Goal: Task Accomplishment & Management: Manage account settings

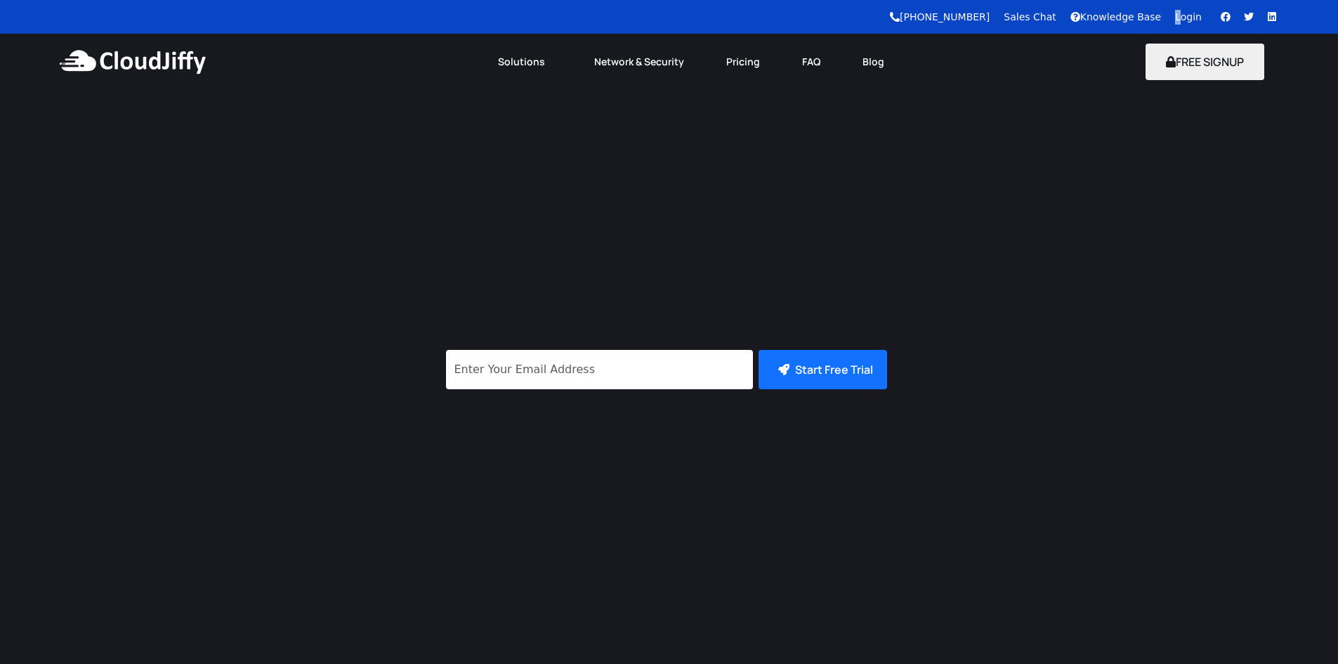
drag, startPoint x: 1181, startPoint y: 9, endPoint x: 1186, endPoint y: 18, distance: 9.4
click at [1182, 10] on div "Login" at bounding box center [1188, 17] width 27 height 15
click at [1189, 20] on link "Login" at bounding box center [1188, 16] width 27 height 11
click at [1189, 19] on link "Login" at bounding box center [1188, 16] width 27 height 11
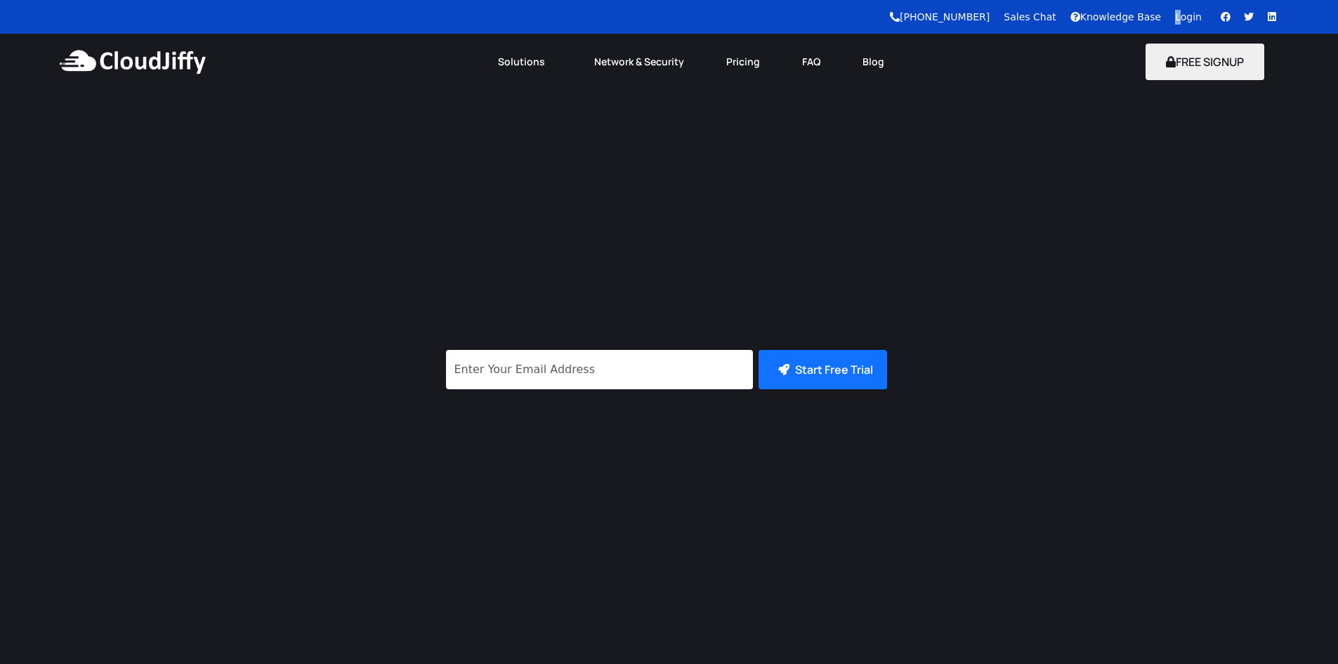
click at [1189, 20] on link "Login" at bounding box center [1188, 16] width 27 height 11
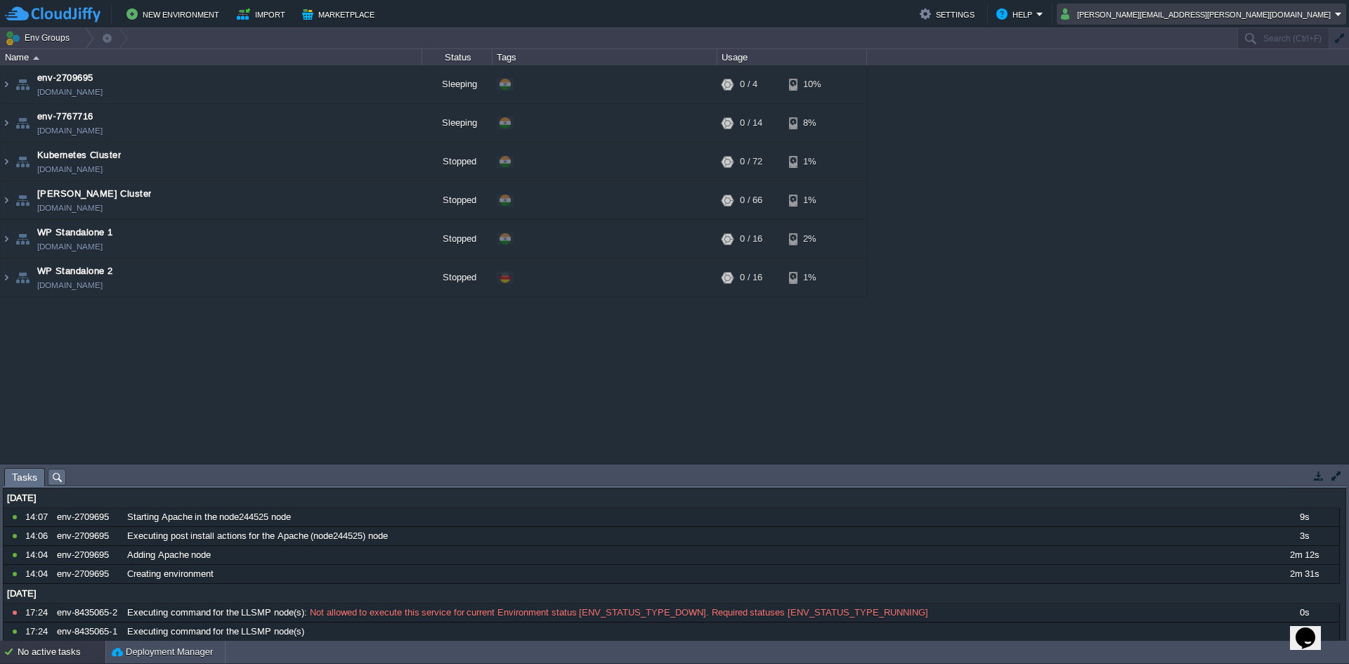
click at [1327, 21] on button "[PERSON_NAME][EMAIL_ADDRESS][PERSON_NAME][DOMAIN_NAME]" at bounding box center [1198, 14] width 274 height 17
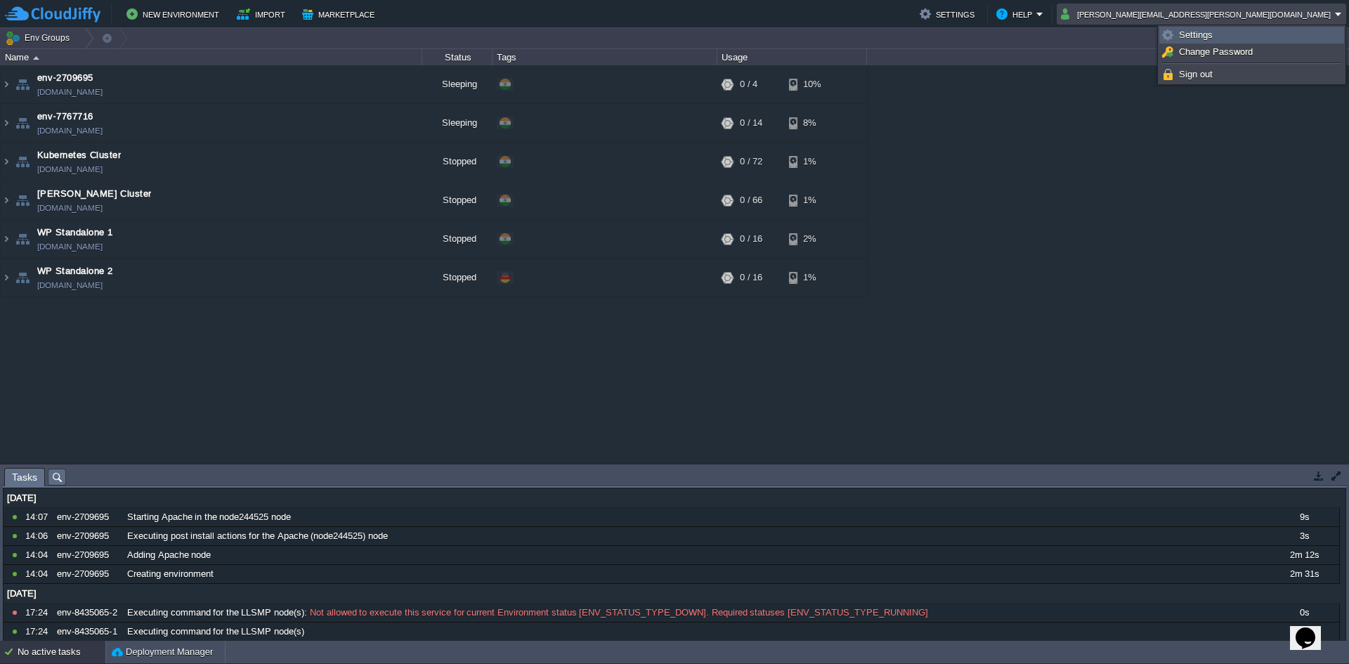
click at [1222, 40] on link "Settings" at bounding box center [1251, 34] width 183 height 15
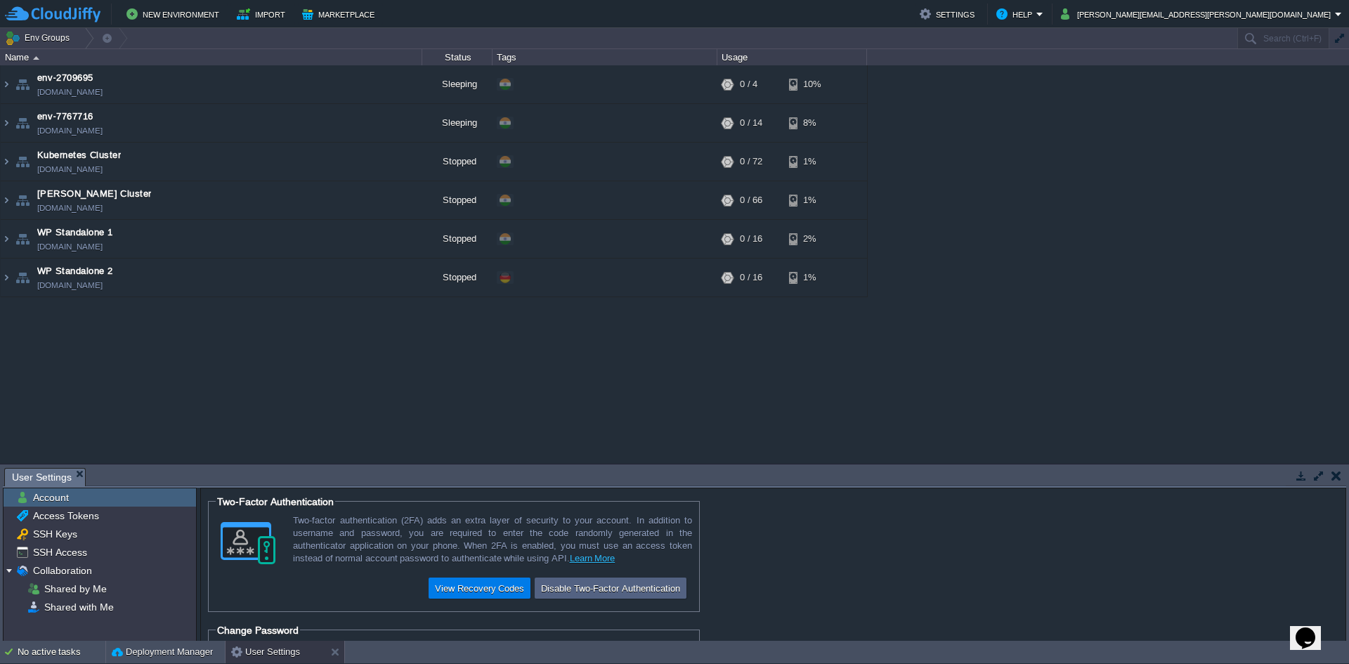
click at [1341, 476] on td at bounding box center [1336, 475] width 18 height 17
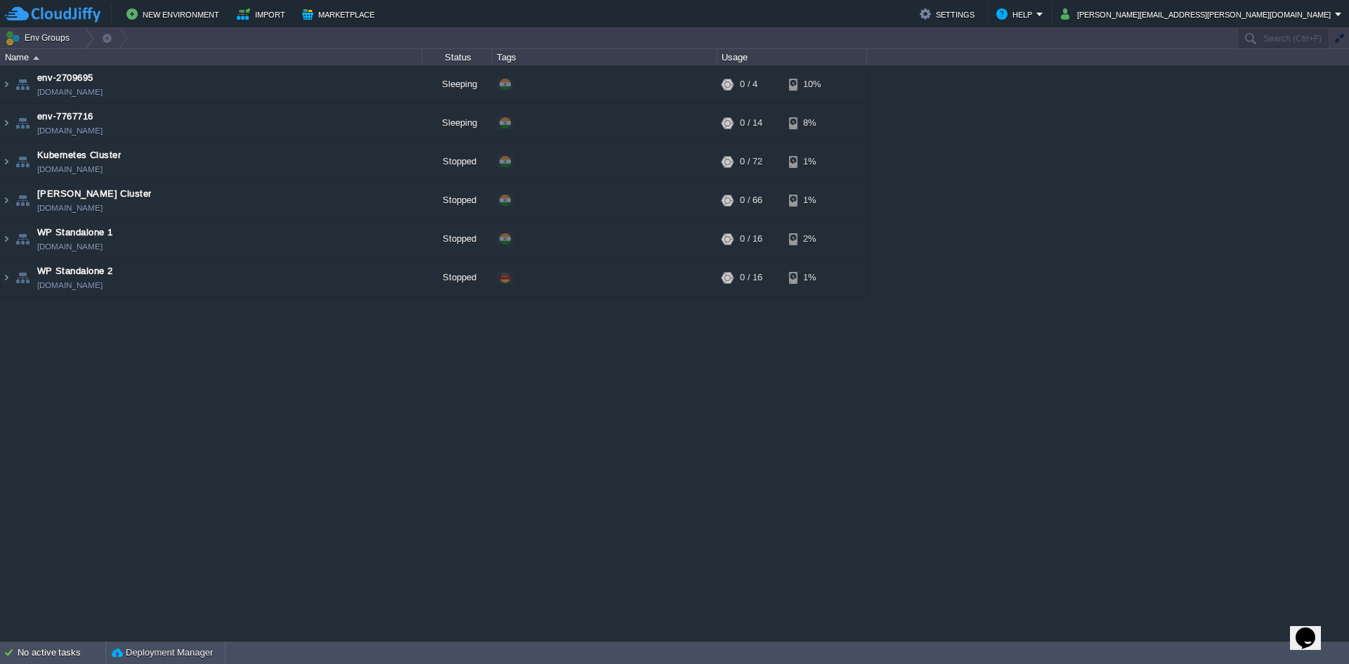
click at [1335, 25] on div "New Environment Import Marketplace Bonus ₹0.00 Upgrade Account Settings Help du…" at bounding box center [674, 14] width 1349 height 28
click at [1334, 15] on button "[PERSON_NAME][EMAIL_ADDRESS][PERSON_NAME][DOMAIN_NAME]" at bounding box center [1198, 14] width 274 height 17
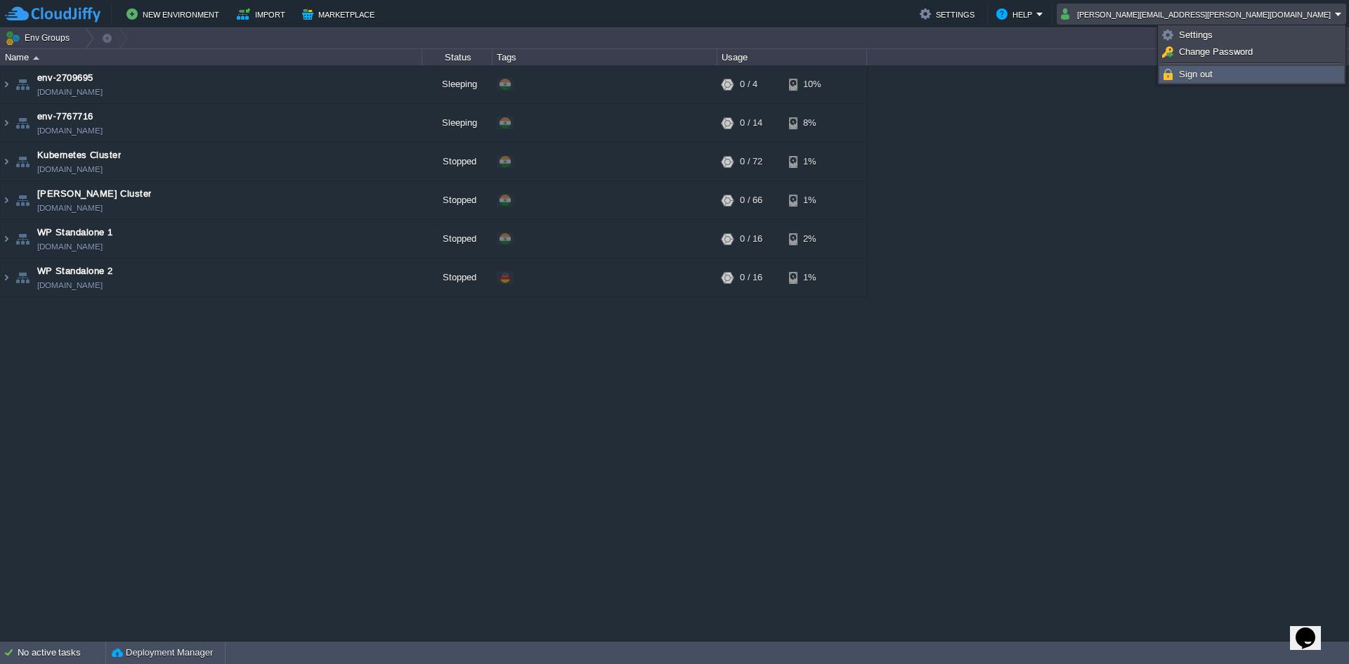
click at [1197, 73] on span "Sign out" at bounding box center [1196, 74] width 34 height 11
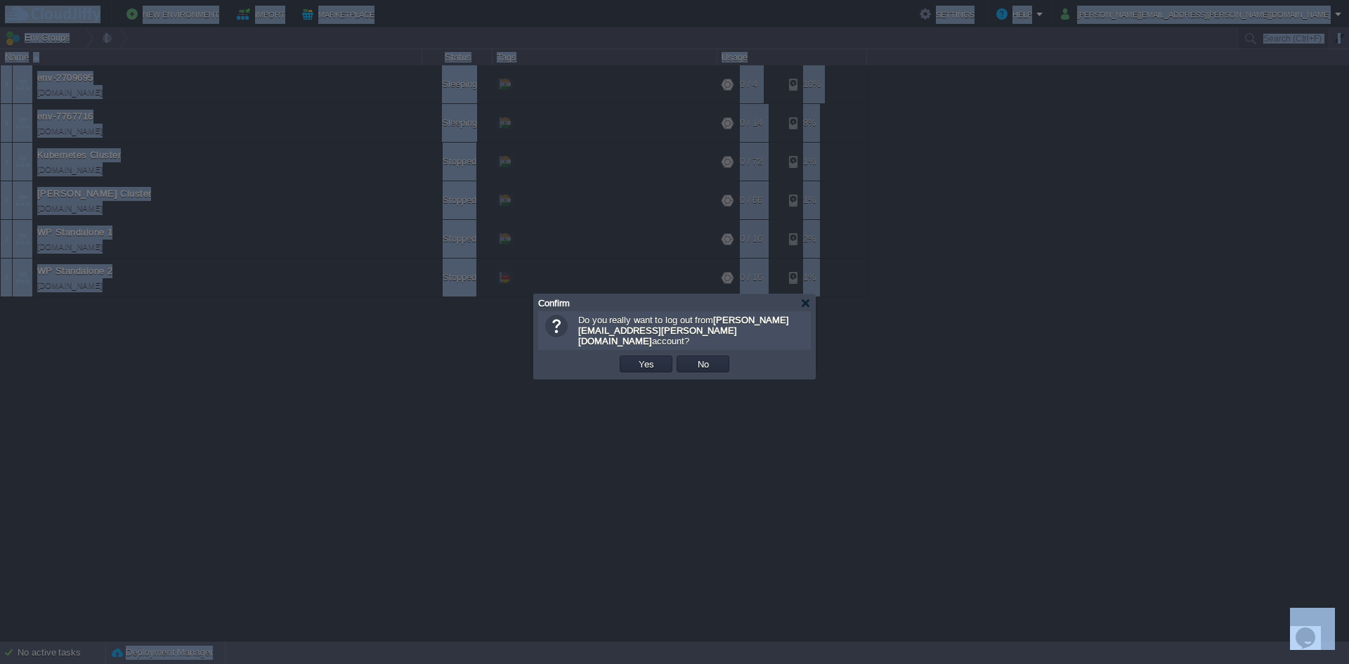
click at [803, 310] on div "Confirm" at bounding box center [674, 302] width 273 height 17
click at [803, 308] on div "Confirm" at bounding box center [674, 302] width 273 height 17
click at [806, 305] on div at bounding box center [805, 303] width 11 height 11
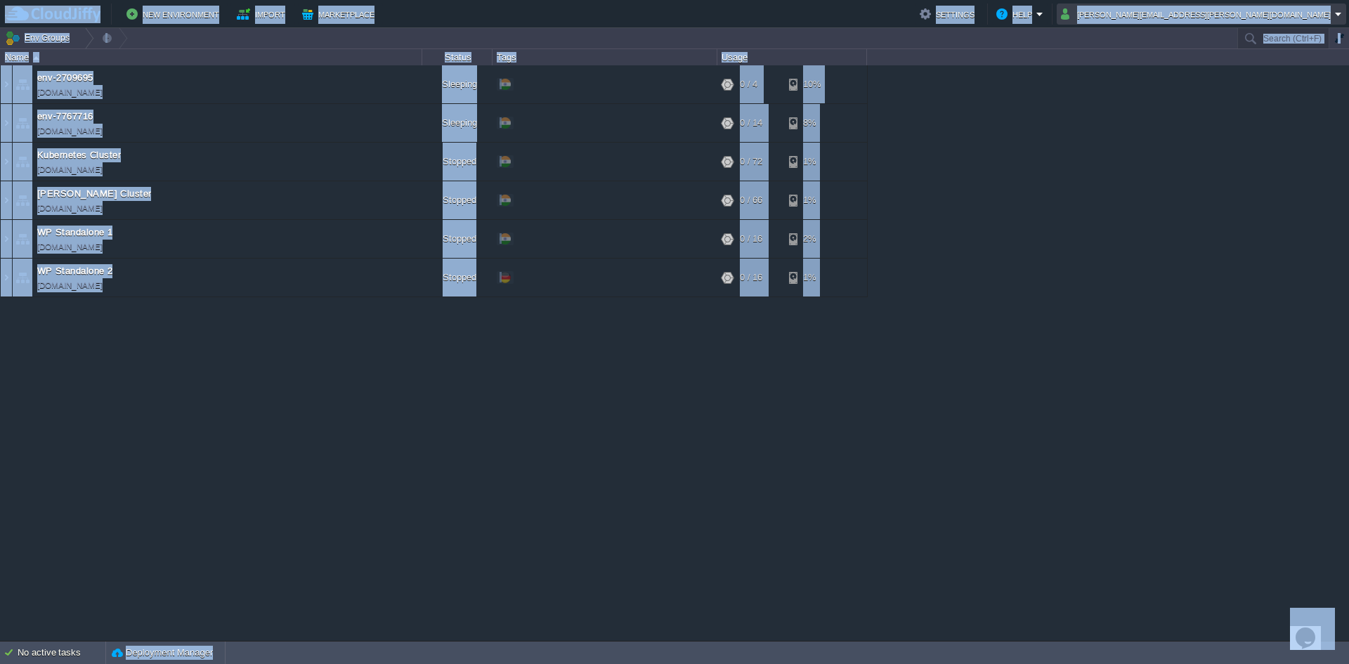
click at [1307, 22] on td "[PERSON_NAME][EMAIL_ADDRESS][PERSON_NAME][DOMAIN_NAME]" at bounding box center [1200, 14] width 289 height 21
click at [1197, 42] on link "Settings" at bounding box center [1251, 34] width 183 height 15
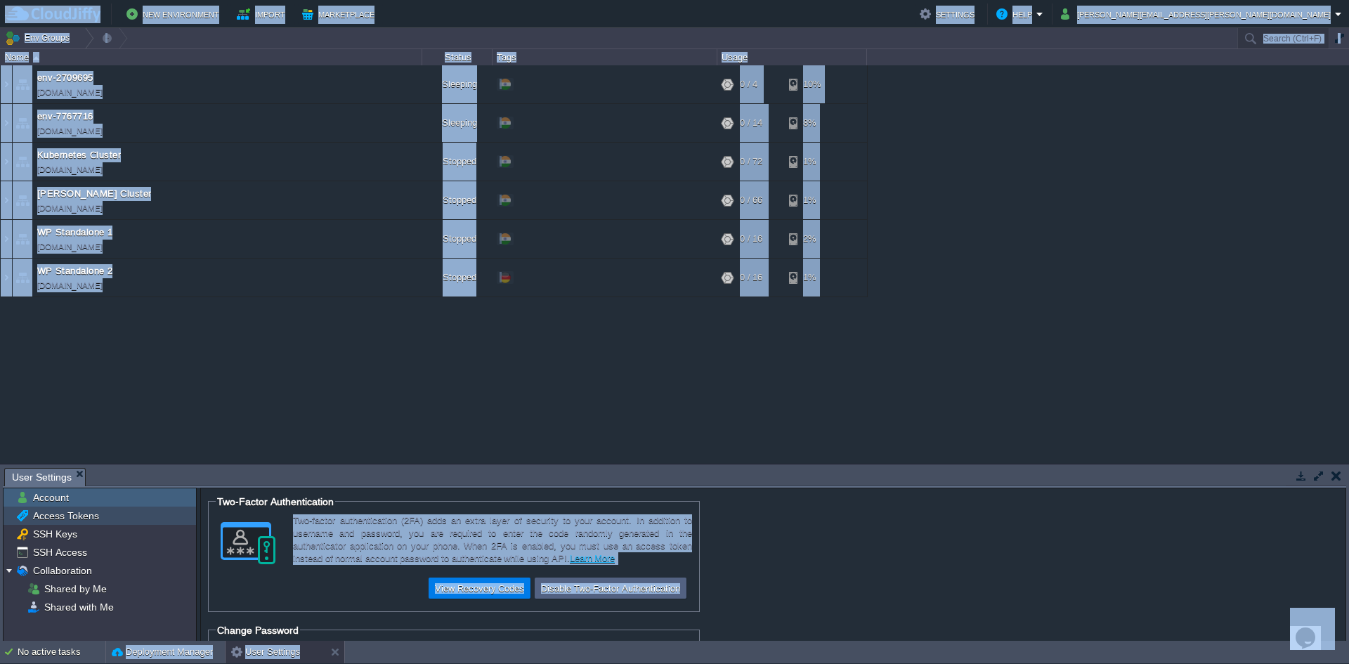
click at [66, 520] on span "Access Tokens" at bounding box center [65, 515] width 71 height 13
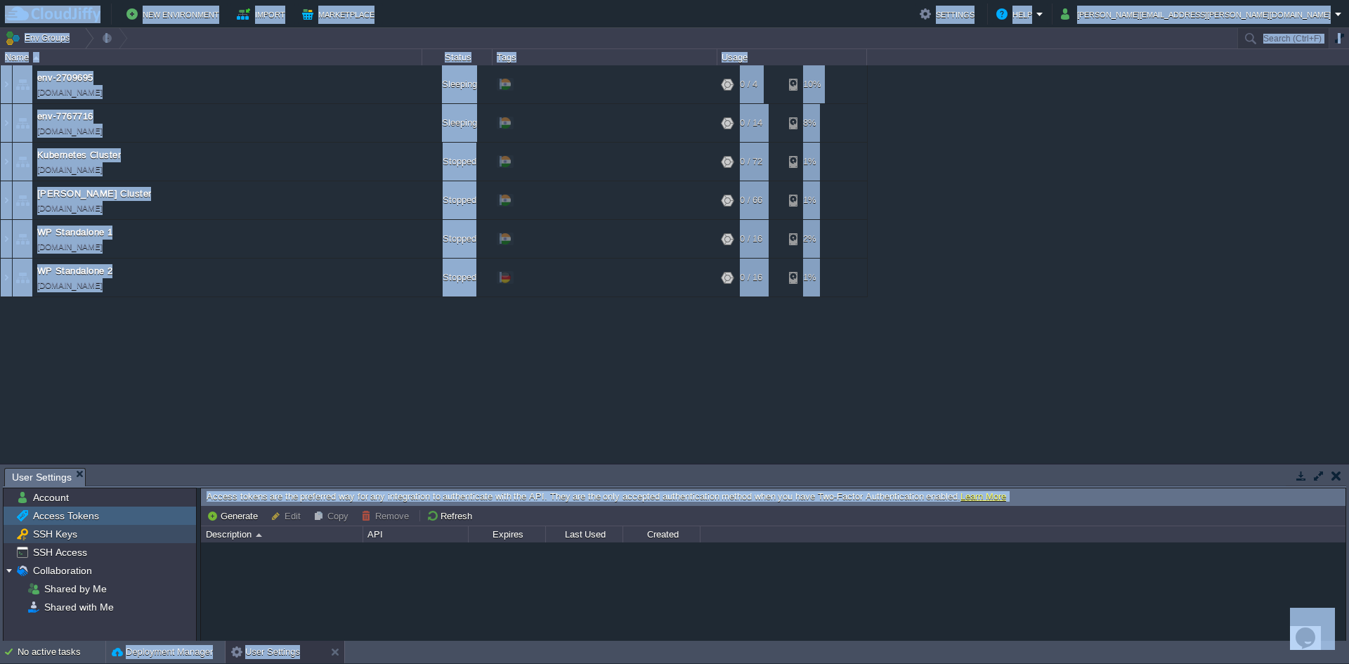
click at [64, 537] on span "SSH Keys" at bounding box center [54, 533] width 49 height 13
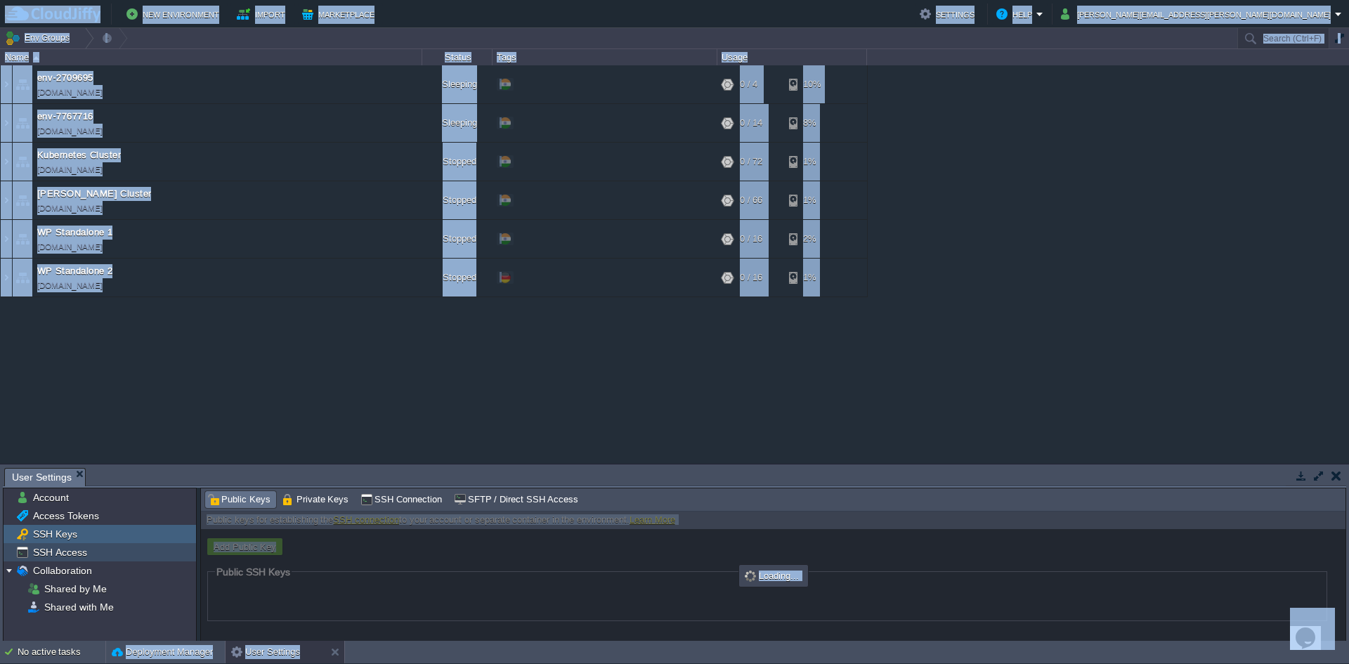
click at [63, 549] on span "SSH Access" at bounding box center [59, 552] width 59 height 13
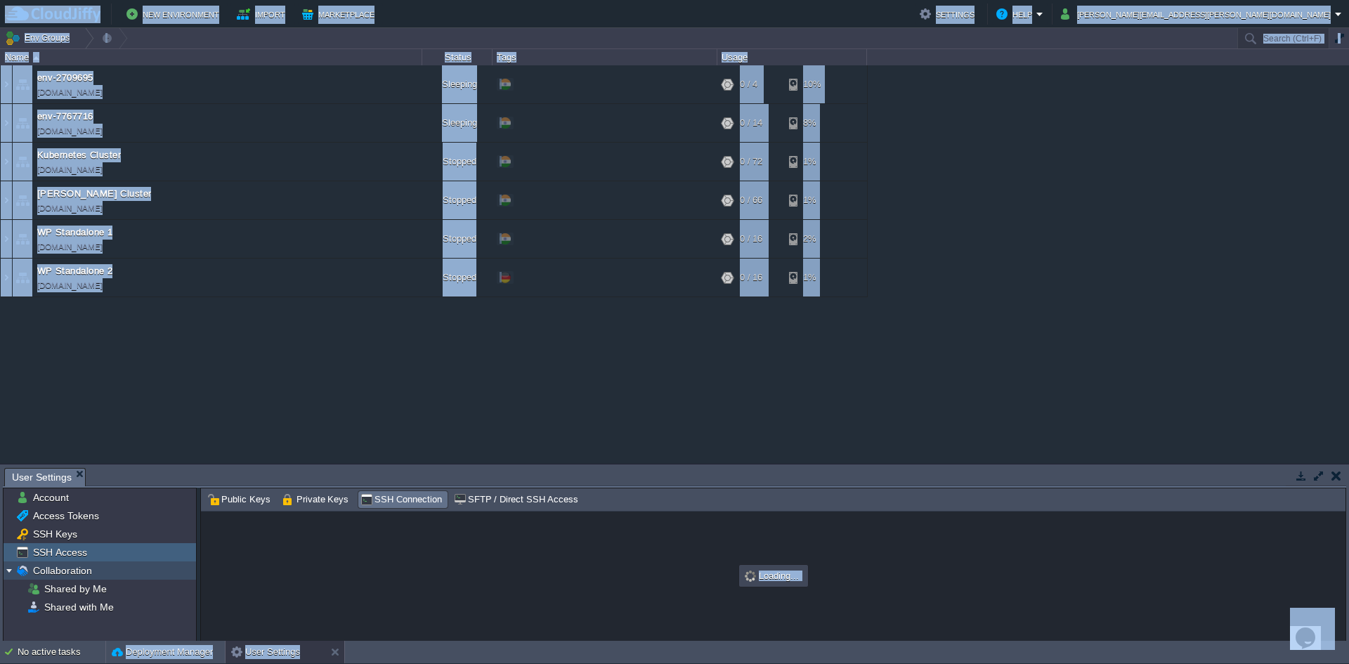
click at [58, 568] on span "Collaboration" at bounding box center [62, 570] width 64 height 13
click at [51, 525] on div "SSH Keys" at bounding box center [100, 534] width 192 height 18
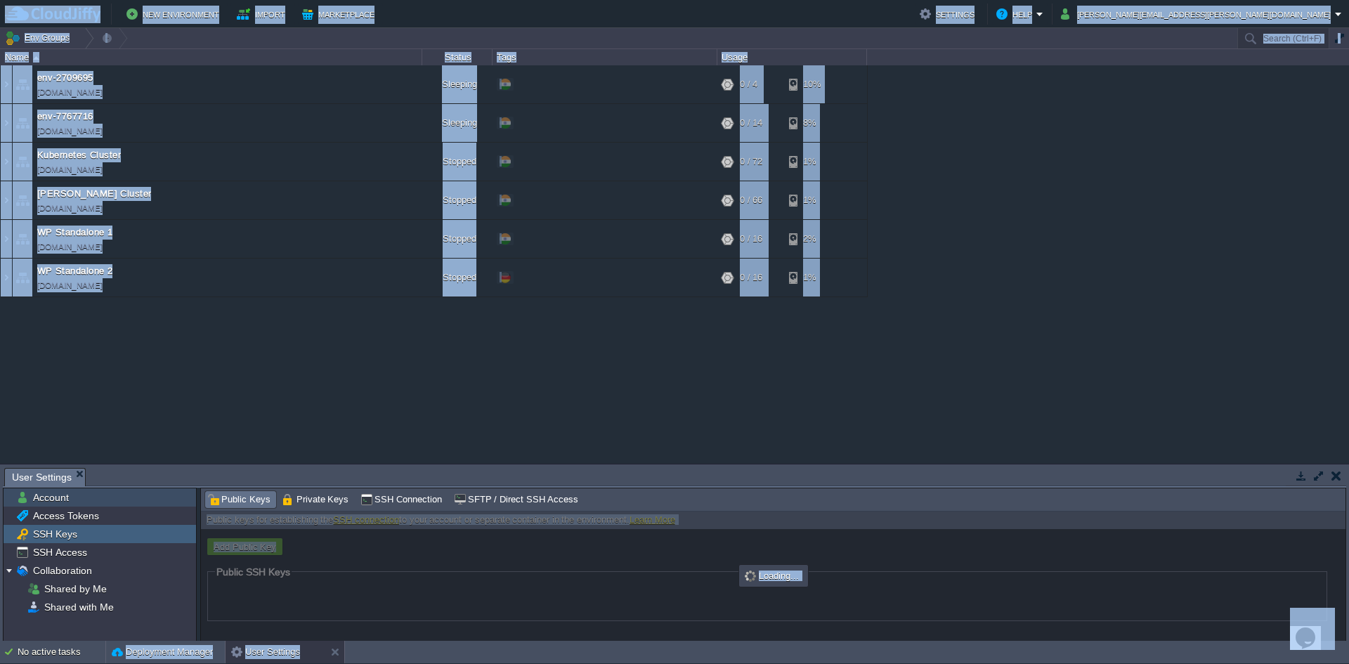
click at [58, 503] on span "Account" at bounding box center [50, 497] width 41 height 13
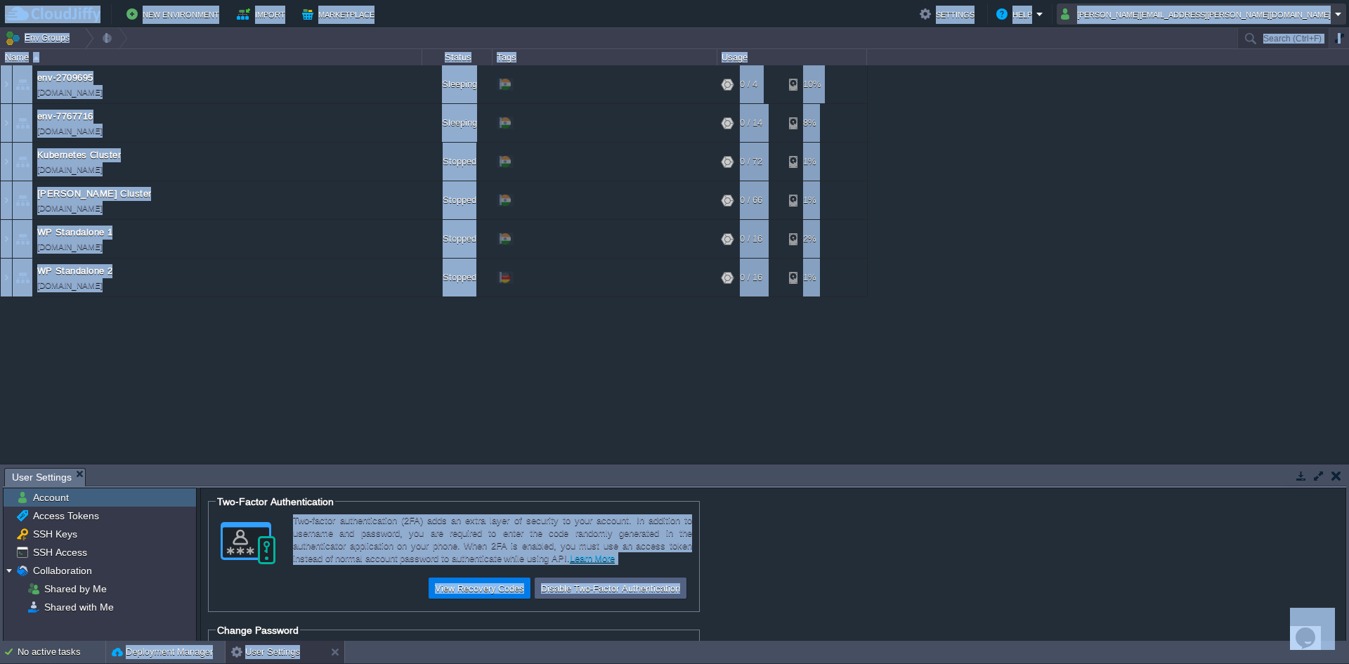
click at [1284, 20] on button "[PERSON_NAME][EMAIL_ADDRESS][PERSON_NAME][DOMAIN_NAME]" at bounding box center [1198, 14] width 274 height 17
click at [1200, 39] on span "Settings" at bounding box center [1196, 34] width 34 height 11
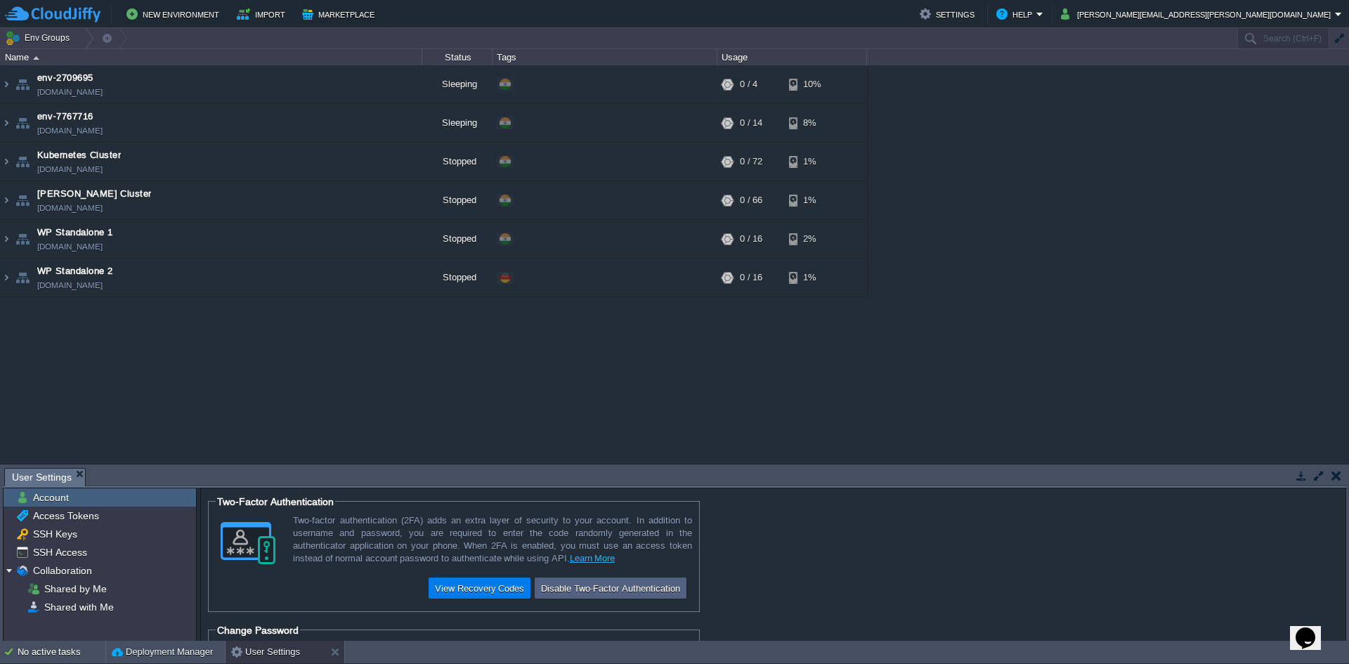
click at [1202, 40] on td "Env Groups" at bounding box center [617, 38] width 1235 height 20
click at [1318, 13] on button "[PERSON_NAME][EMAIL_ADDRESS][PERSON_NAME][DOMAIN_NAME]" at bounding box center [1198, 14] width 274 height 17
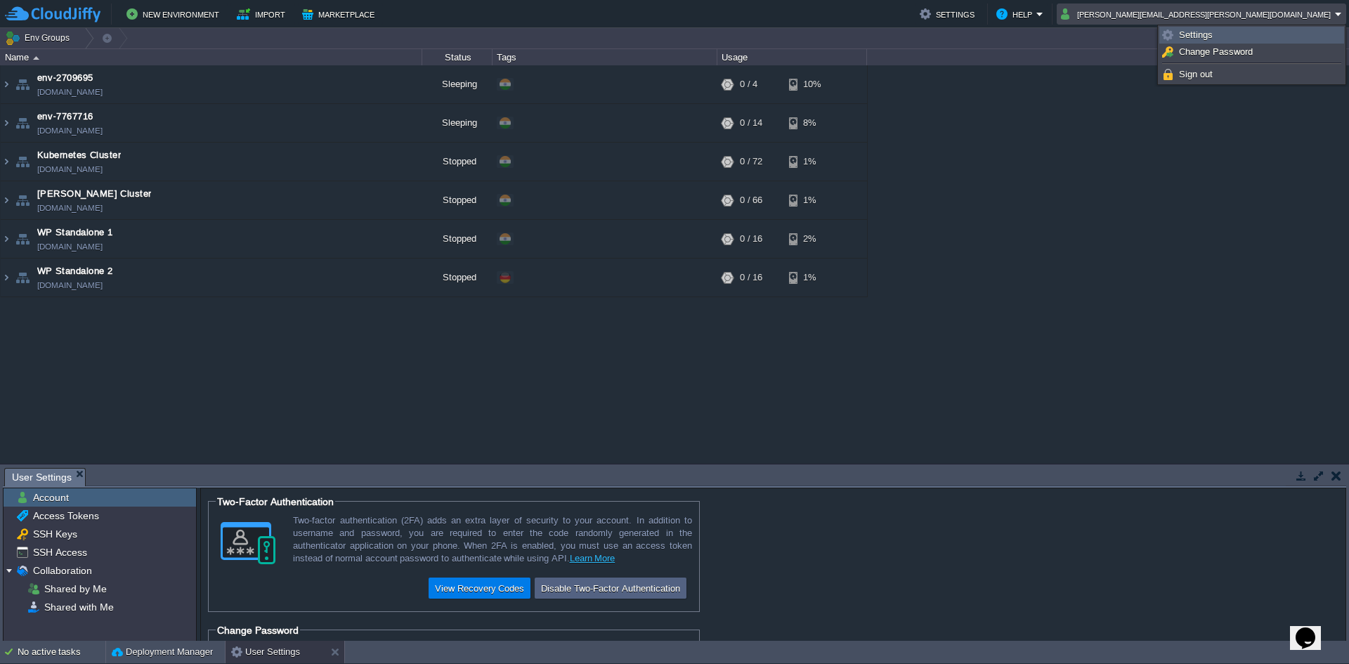
click at [1224, 41] on link "Settings" at bounding box center [1251, 34] width 183 height 15
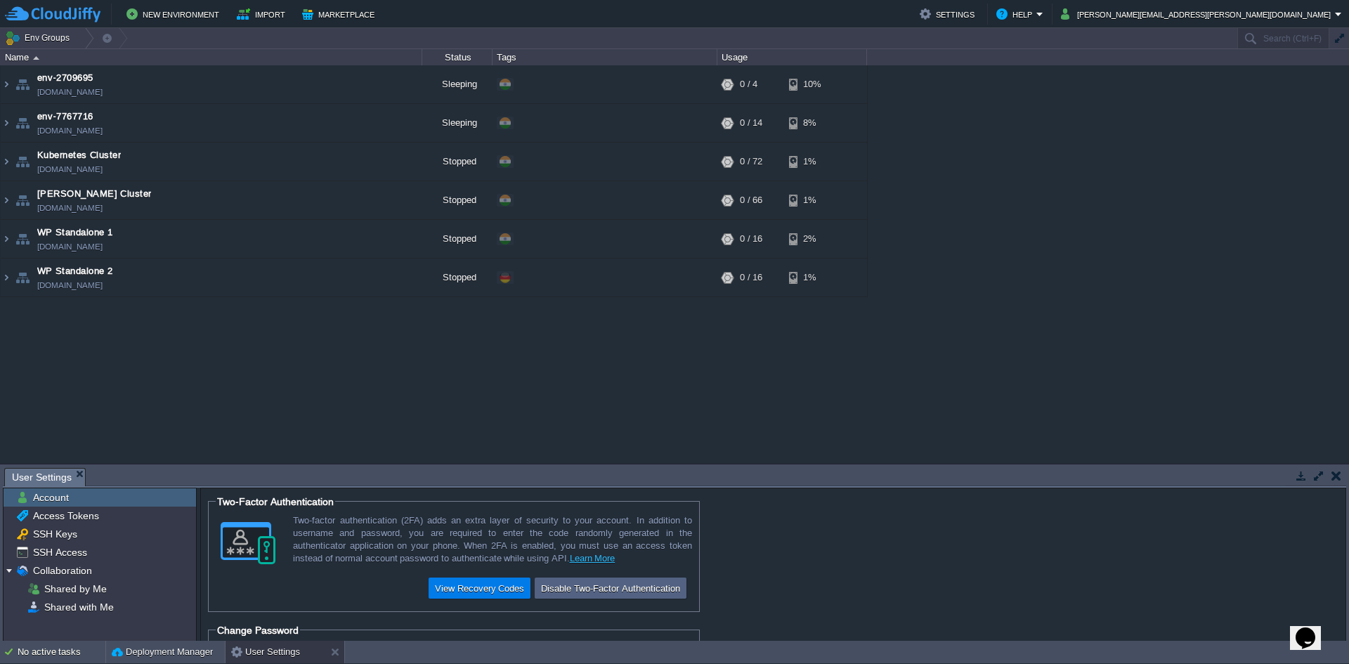
drag, startPoint x: 91, startPoint y: 616, endPoint x: 91, endPoint y: 608, distance: 8.5
click at [89, 616] on div "Account Access Tokens SSH Keys SSH Access Collaboration Shared by Me Shared wit…" at bounding box center [100, 564] width 192 height 152
click at [94, 603] on span "Shared with Me" at bounding box center [78, 607] width 74 height 13
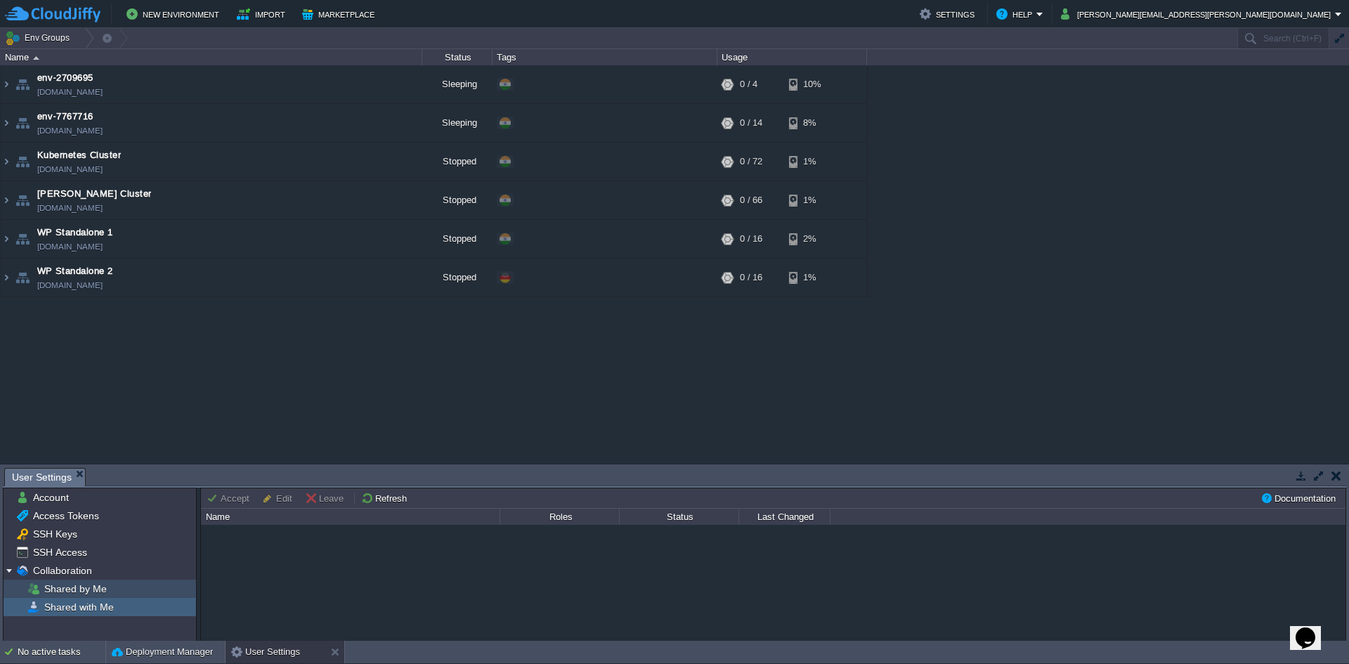
click at [92, 589] on span "Shared by Me" at bounding box center [74, 588] width 67 height 13
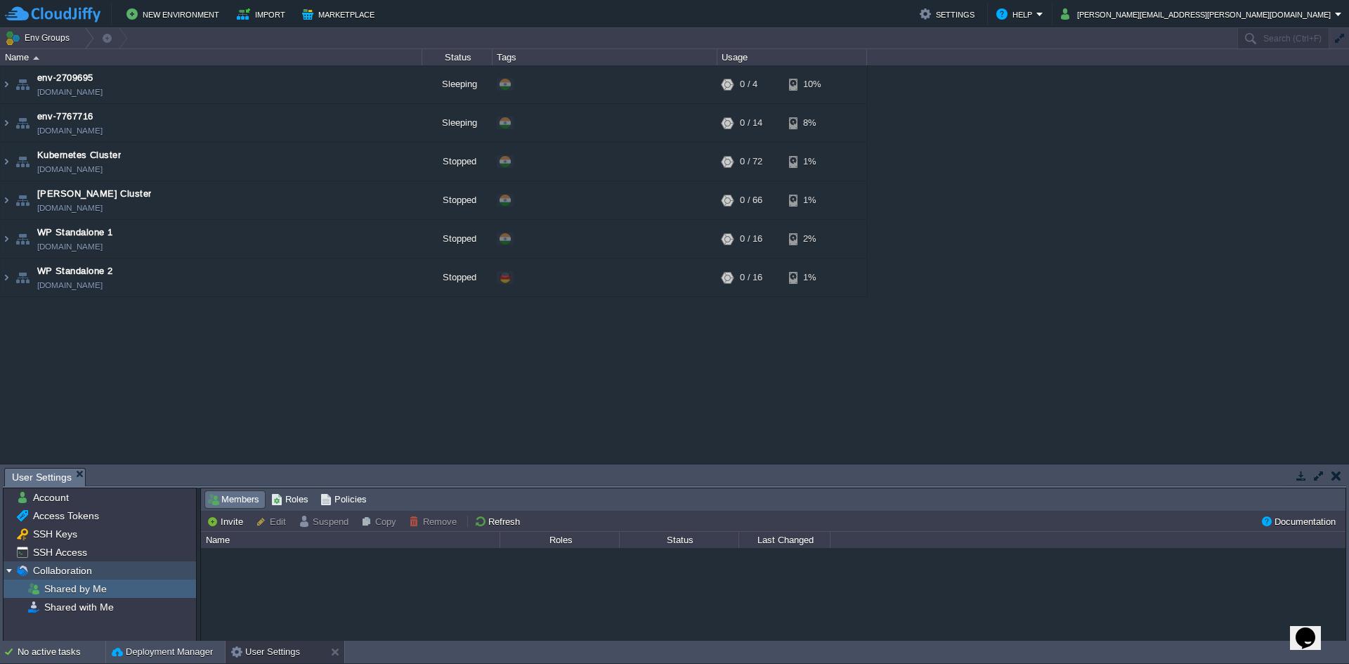
click at [73, 565] on span "Collaboration" at bounding box center [62, 570] width 64 height 13
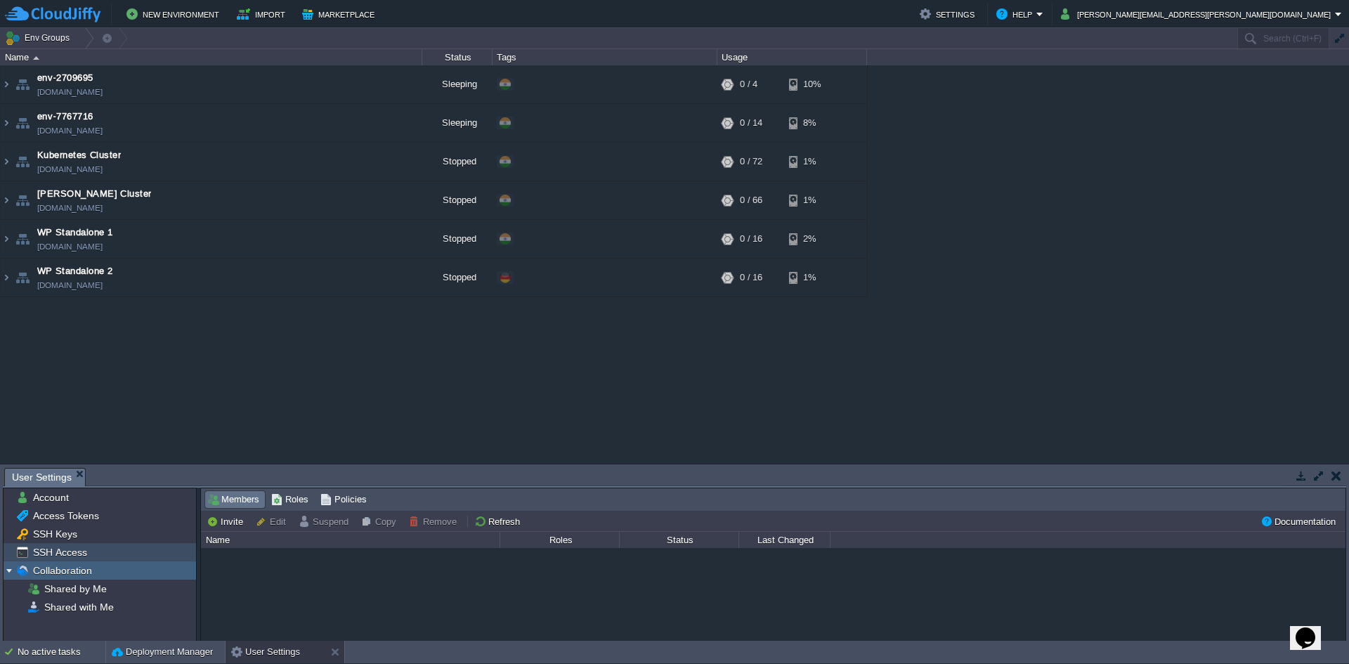
click at [78, 552] on span "SSH Access" at bounding box center [59, 552] width 59 height 13
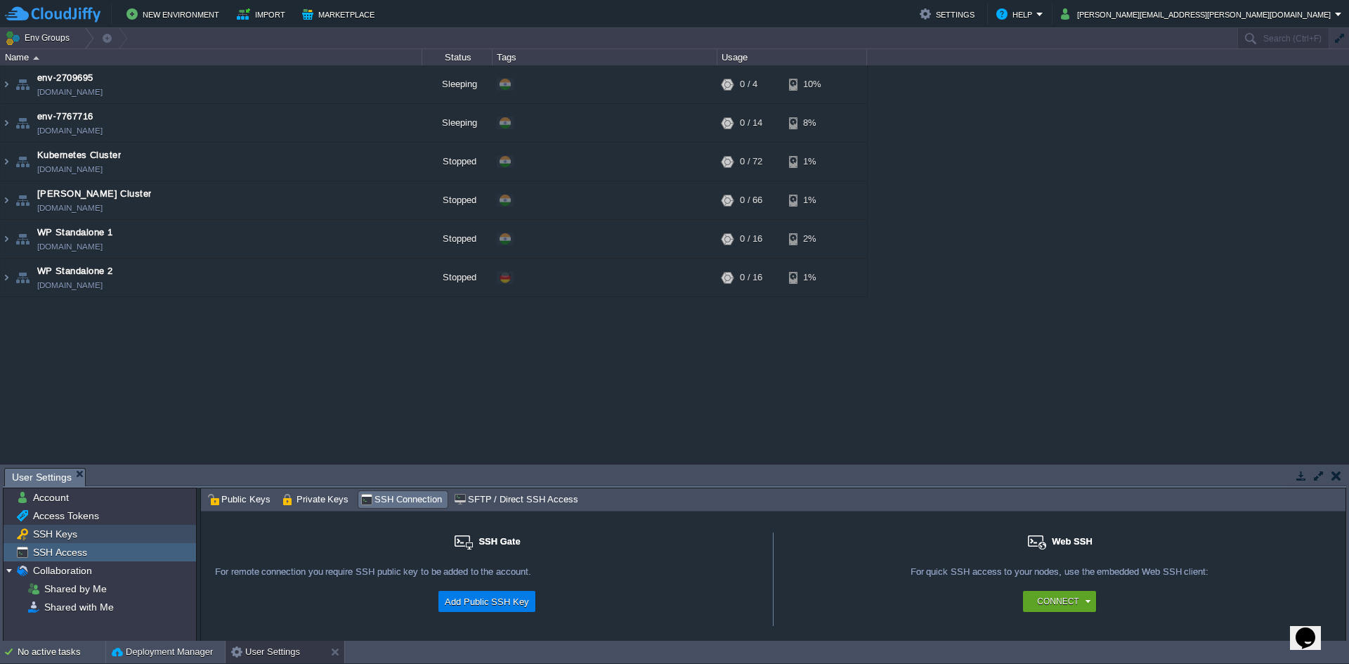
click at [60, 539] on span "SSH Keys" at bounding box center [54, 533] width 49 height 13
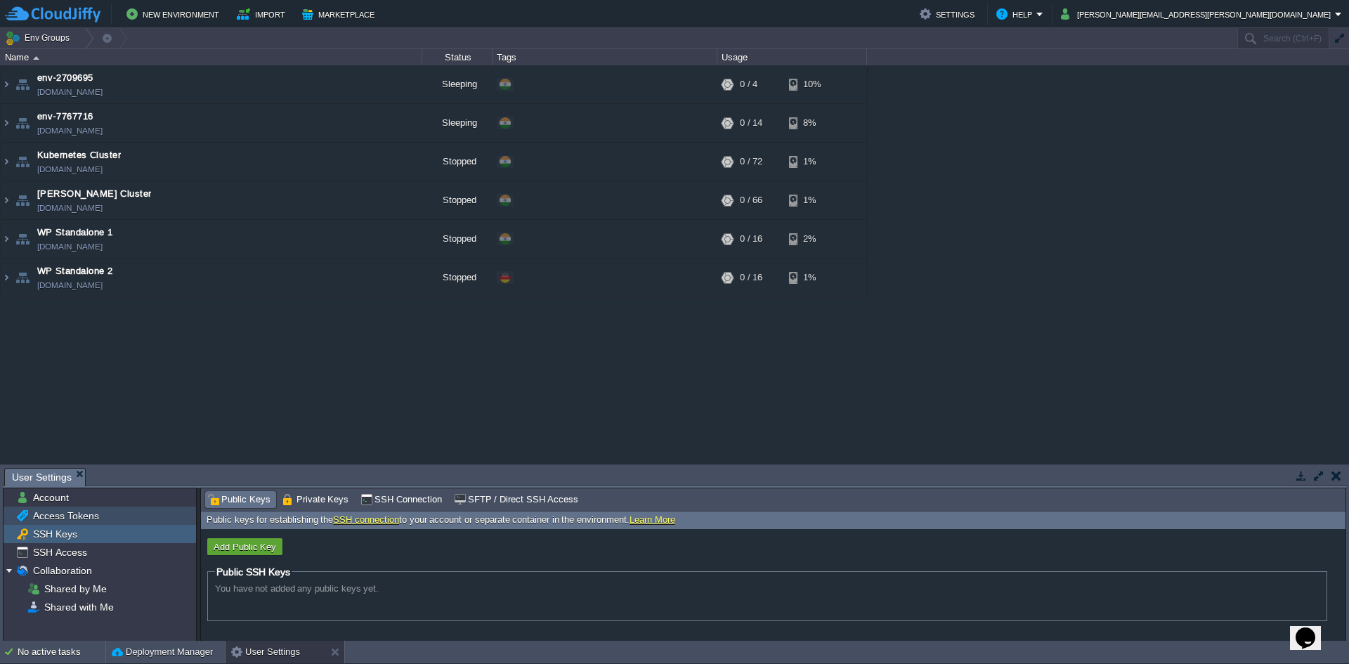
click at [64, 516] on span "Access Tokens" at bounding box center [65, 515] width 71 height 13
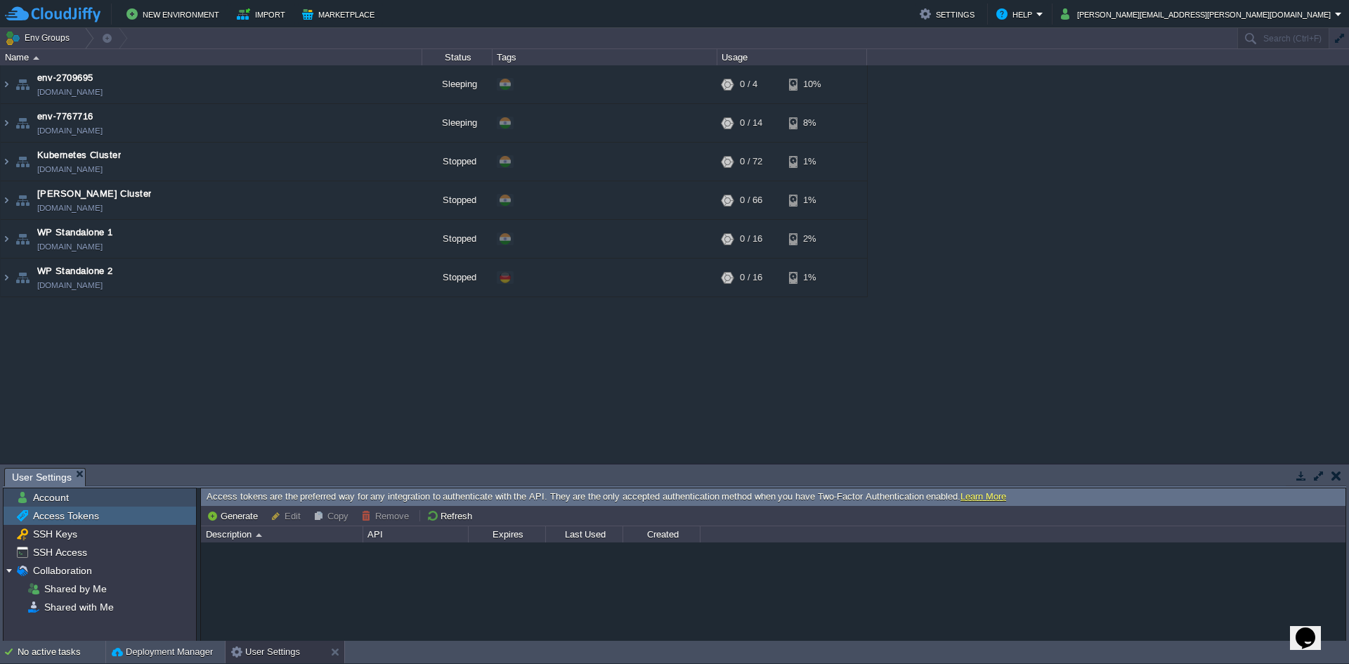
click at [62, 503] on span "Account" at bounding box center [50, 497] width 41 height 13
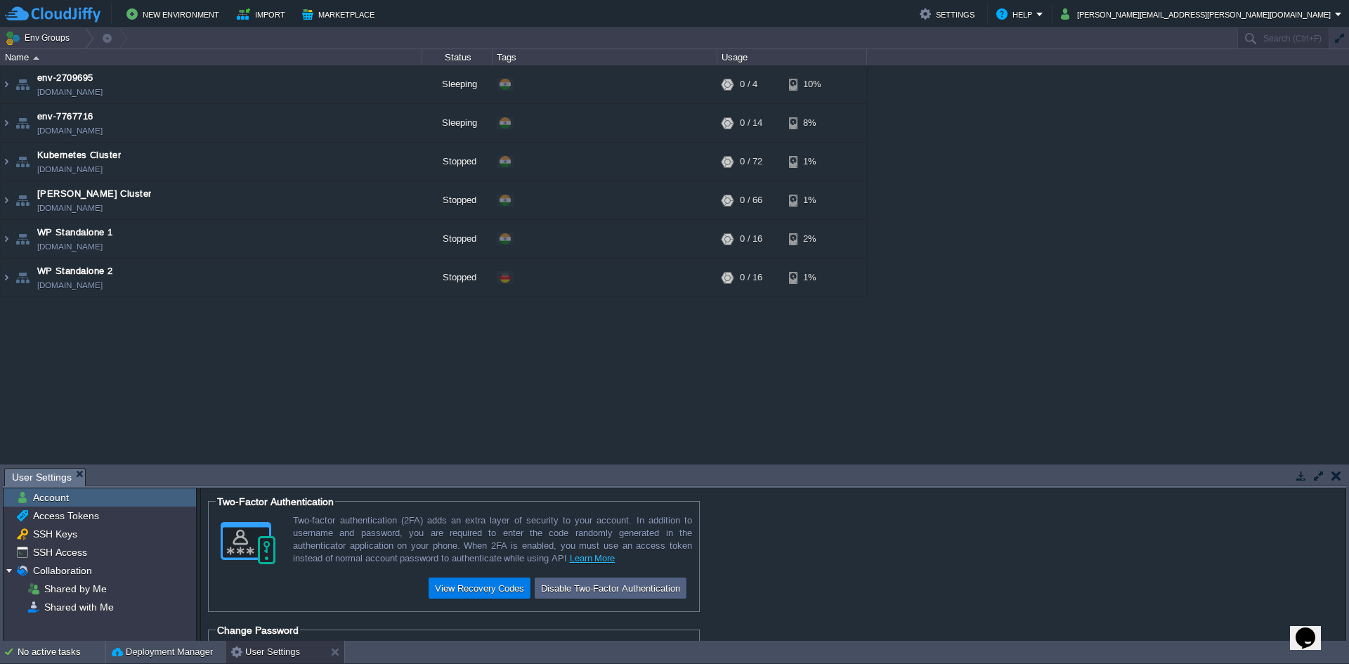
click at [67, 13] on img at bounding box center [53, 15] width 96 height 18
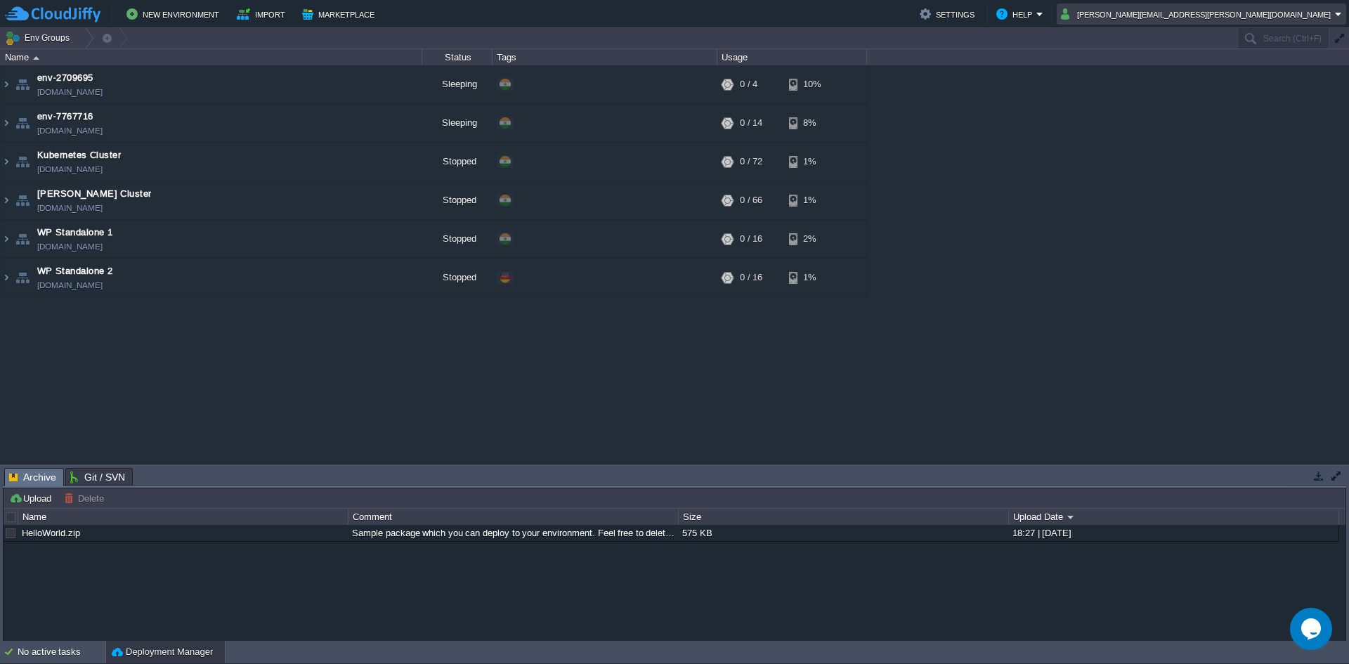
click at [1253, 19] on button "[PERSON_NAME][EMAIL_ADDRESS][PERSON_NAME][DOMAIN_NAME]" at bounding box center [1198, 14] width 274 height 17
click at [1252, 19] on button "[PERSON_NAME][EMAIL_ADDRESS][PERSON_NAME][DOMAIN_NAME]" at bounding box center [1198, 14] width 274 height 17
click at [3, 283] on img at bounding box center [6, 277] width 11 height 38
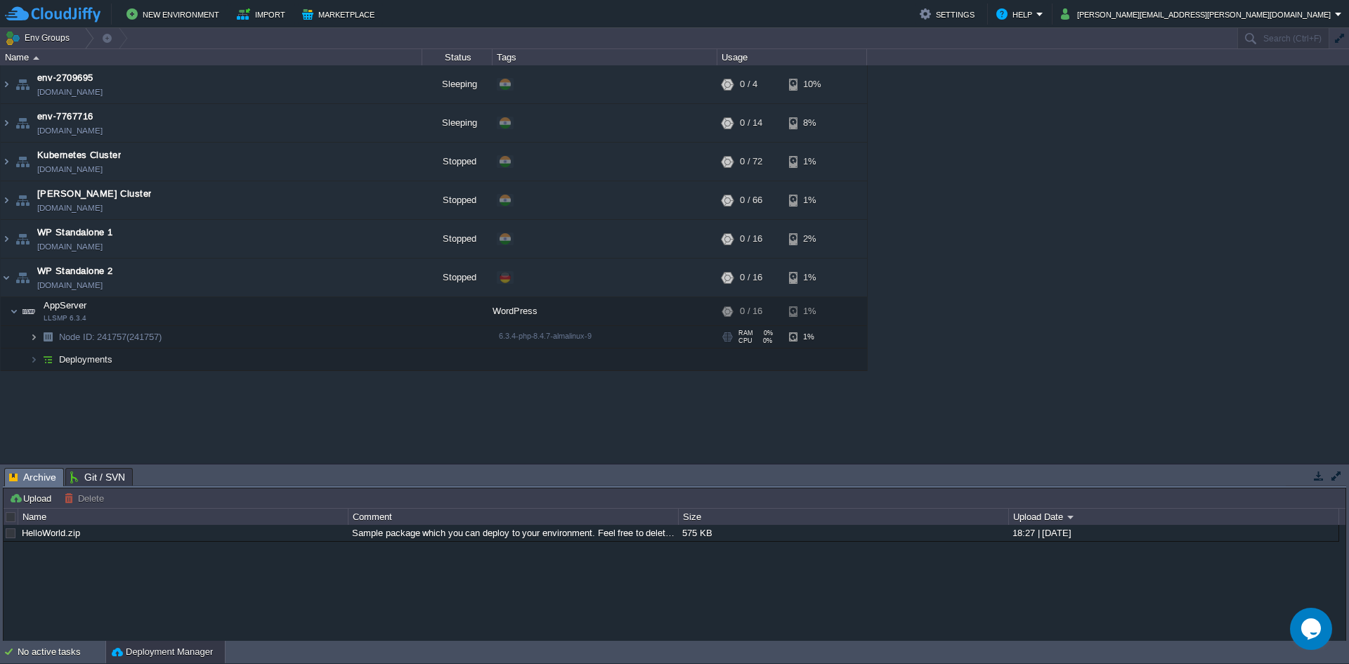
click at [35, 341] on img at bounding box center [33, 337] width 8 height 22
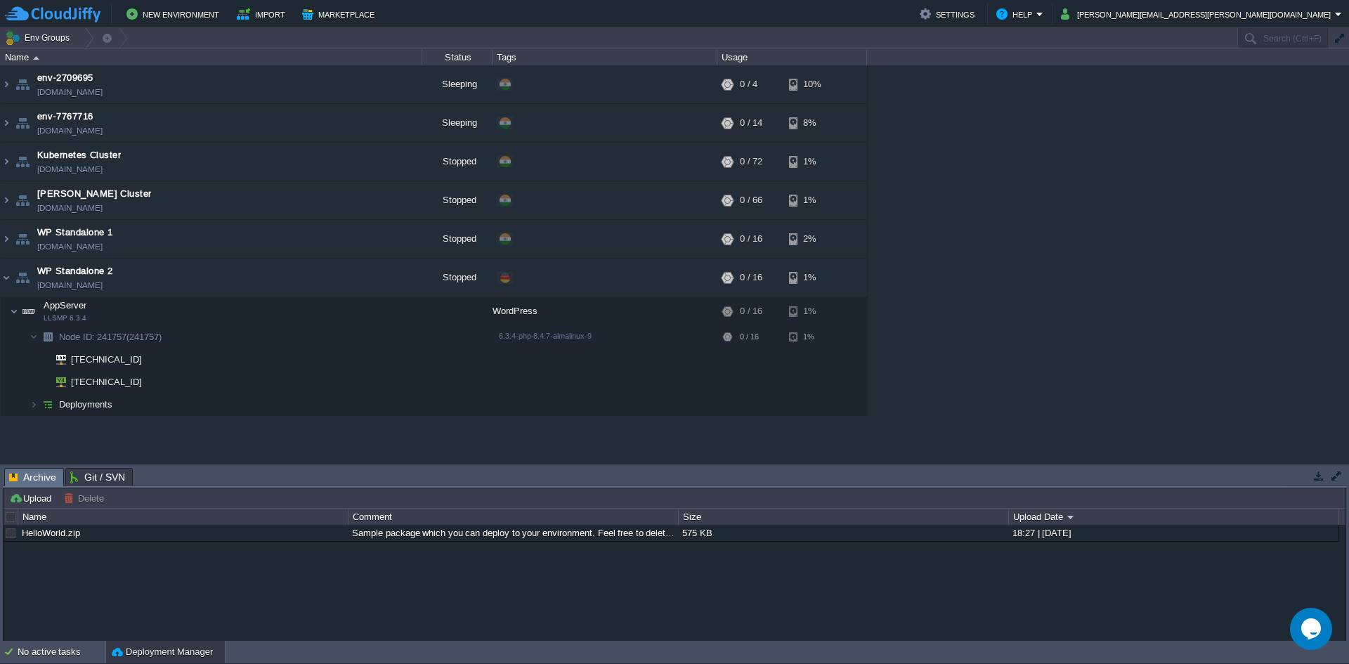
click at [324, 452] on div "env-2709695 [DOMAIN_NAME] Sleeping + Add to Env Group RAM 0% CPU 0% 0 / 4 10% e…" at bounding box center [674, 264] width 1349 height 398
click at [320, 443] on div "env-2709695 [DOMAIN_NAME] Sleeping + Add to Env Group RAM 0% CPU 0% 0 / 4 10% e…" at bounding box center [674, 264] width 1349 height 398
click at [8, 319] on td "AppServer LLSMP 6.3.4" at bounding box center [211, 311] width 421 height 29
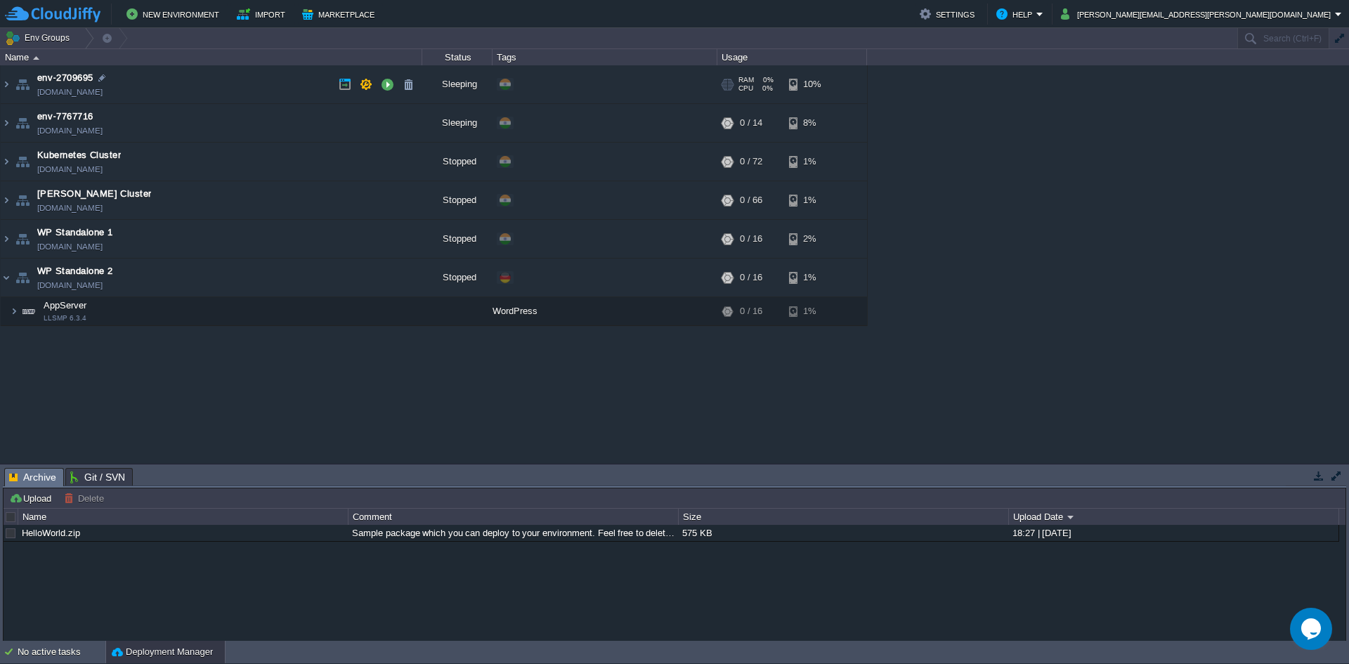
click at [18, 84] on img at bounding box center [23, 84] width 20 height 38
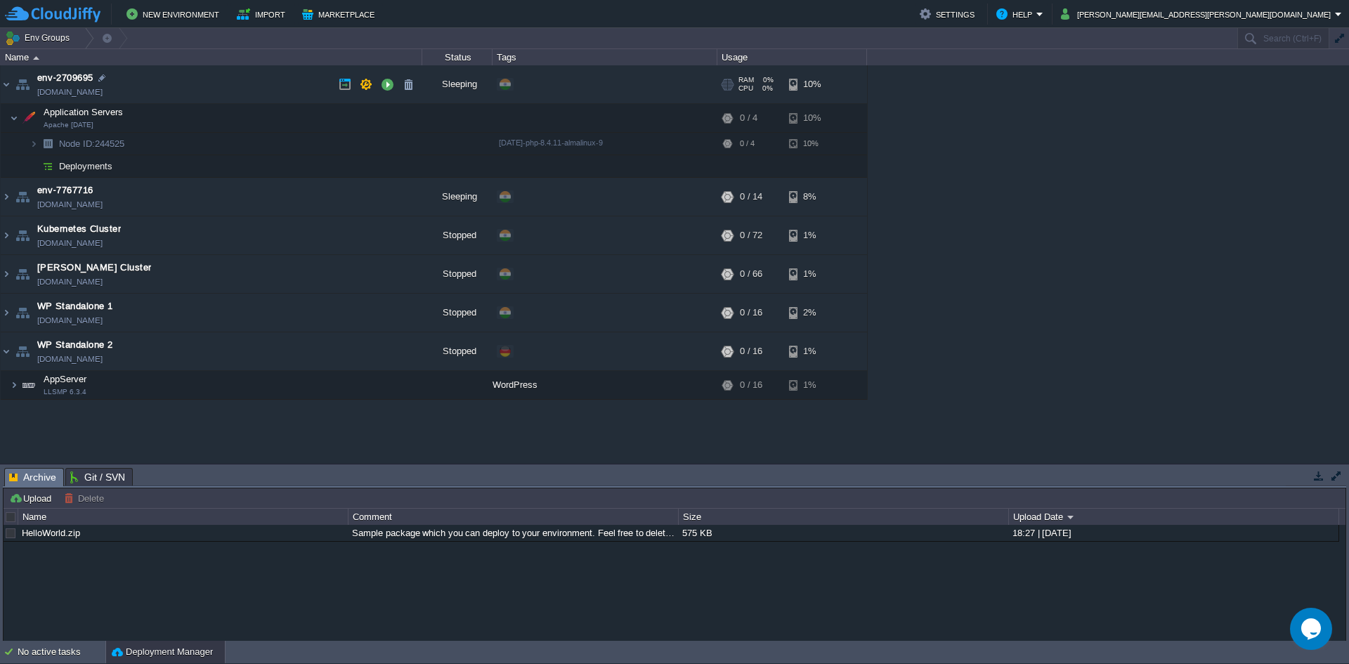
click at [13, 82] on img at bounding box center [23, 84] width 20 height 38
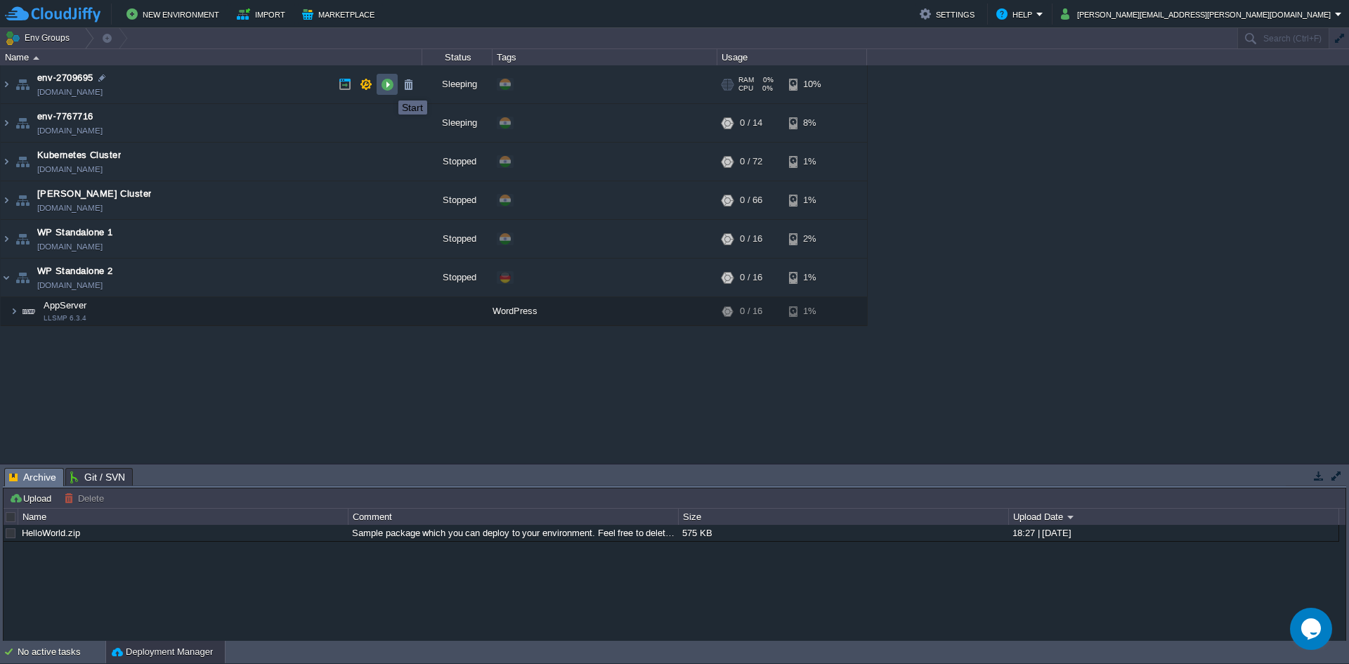
click at [388, 88] on button "button" at bounding box center [387, 84] width 13 height 13
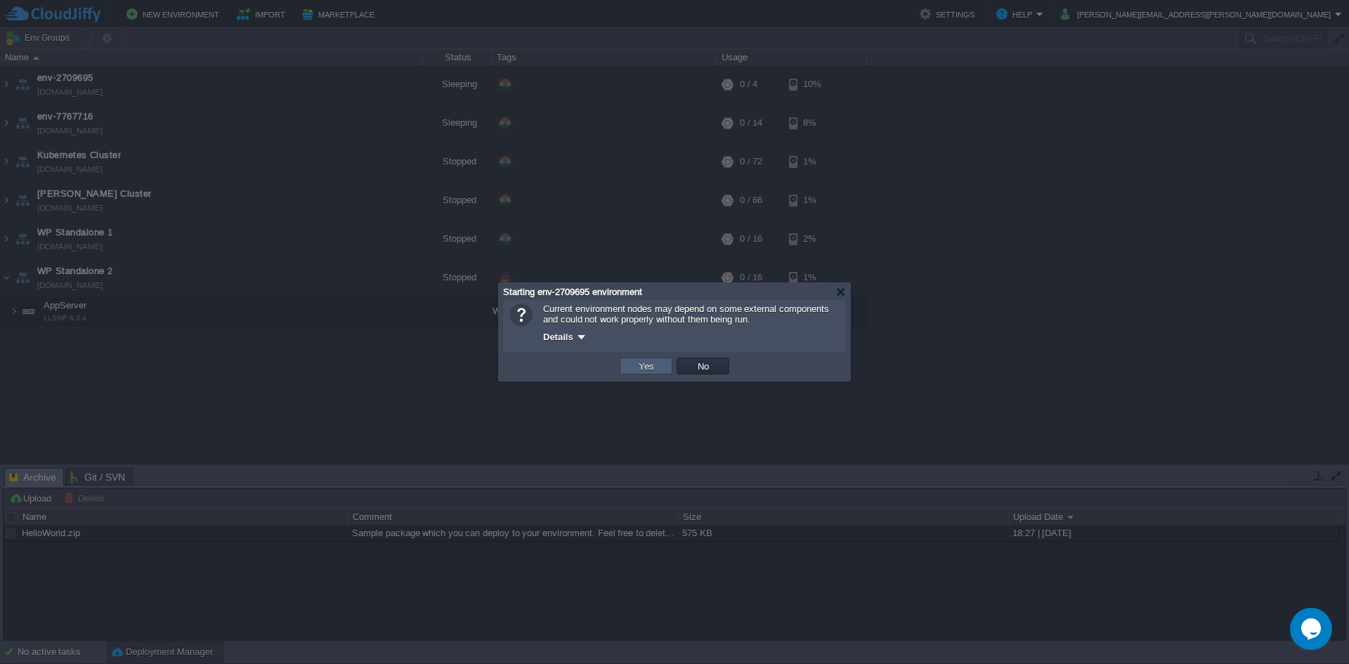
click at [624, 362] on td "Yes" at bounding box center [645, 366] width 53 height 17
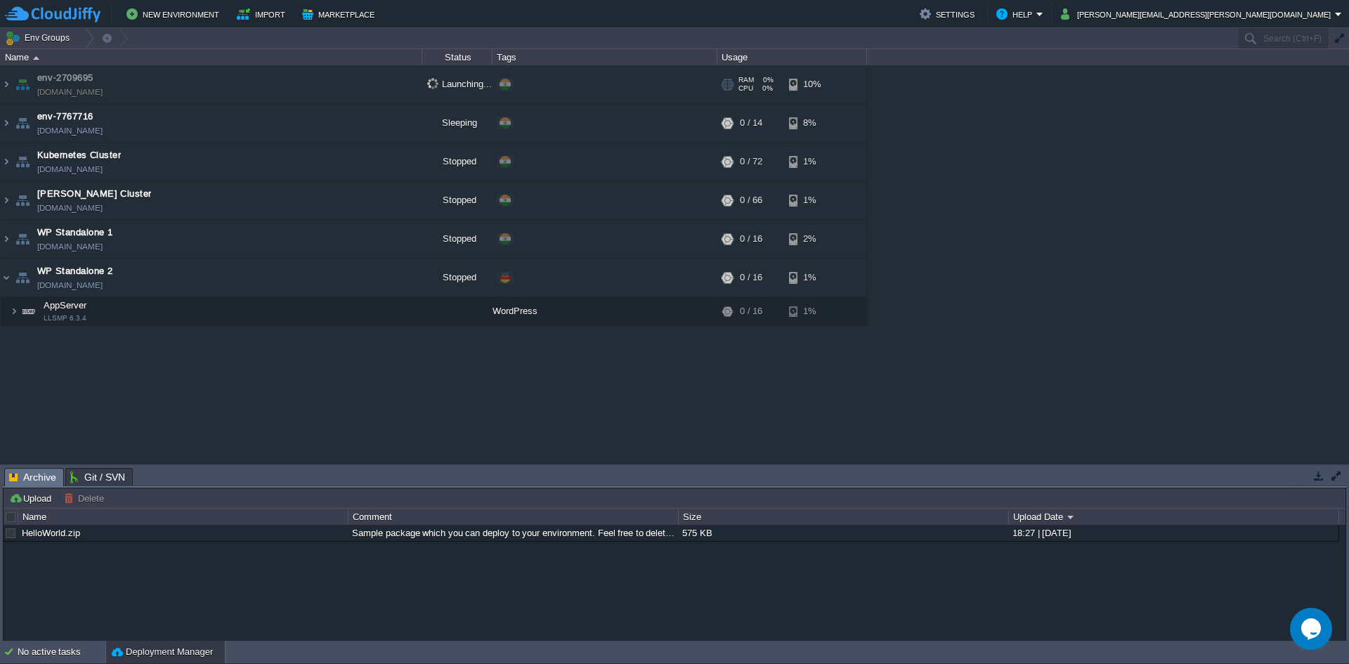
click at [12, 84] on td "env-2709695 [DOMAIN_NAME]" at bounding box center [211, 84] width 421 height 39
click at [8, 84] on img at bounding box center [6, 84] width 11 height 38
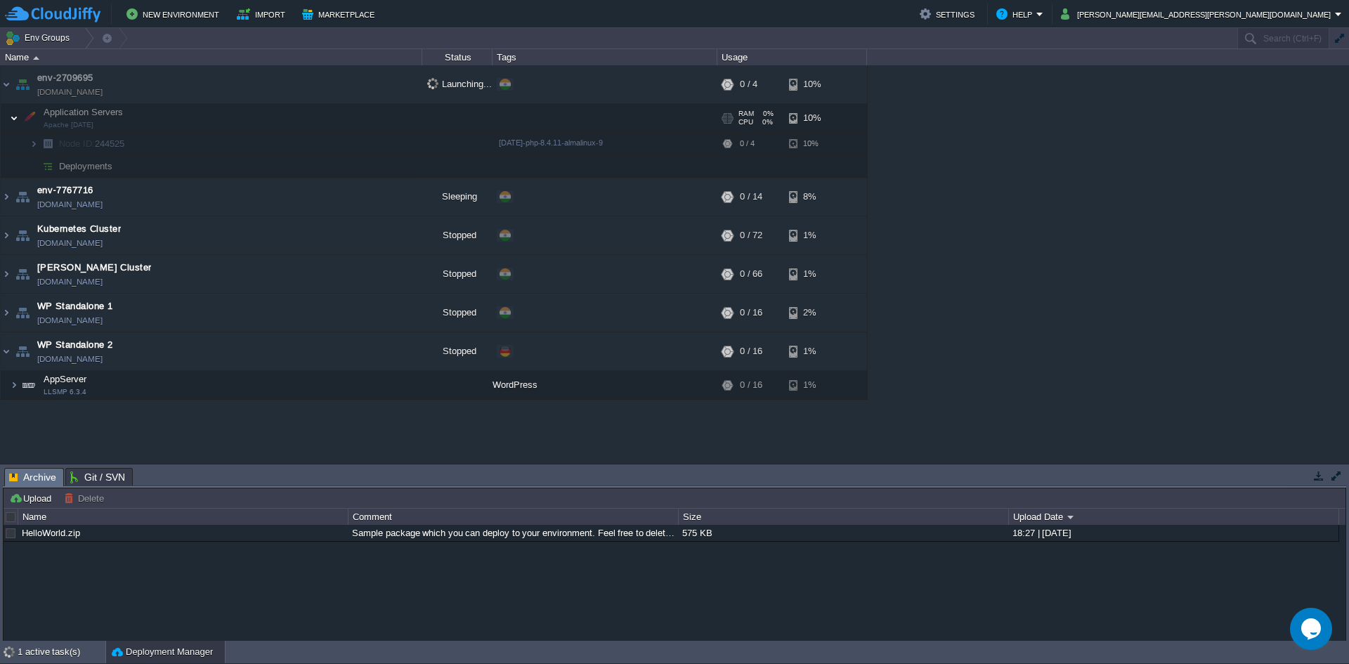
click at [16, 126] on img at bounding box center [14, 118] width 8 height 28
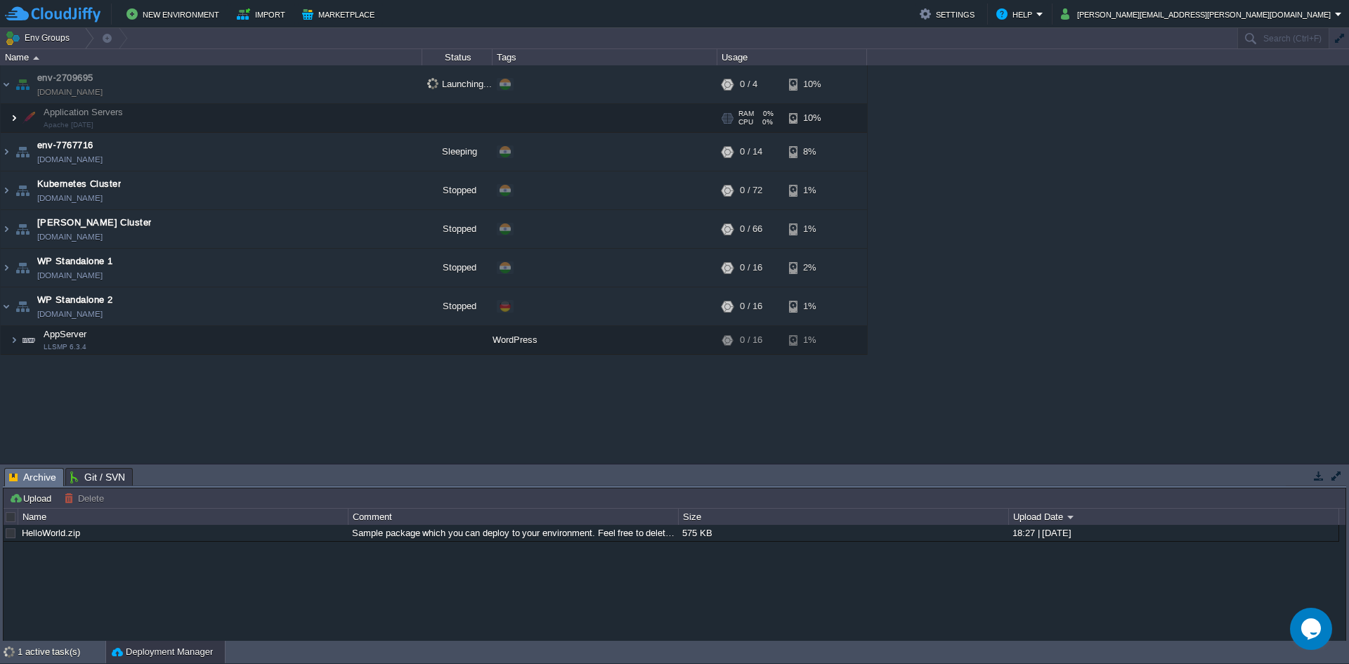
click at [18, 126] on td "Application Servers Apache [DATE]" at bounding box center [211, 118] width 421 height 29
click at [17, 124] on img at bounding box center [14, 118] width 8 height 28
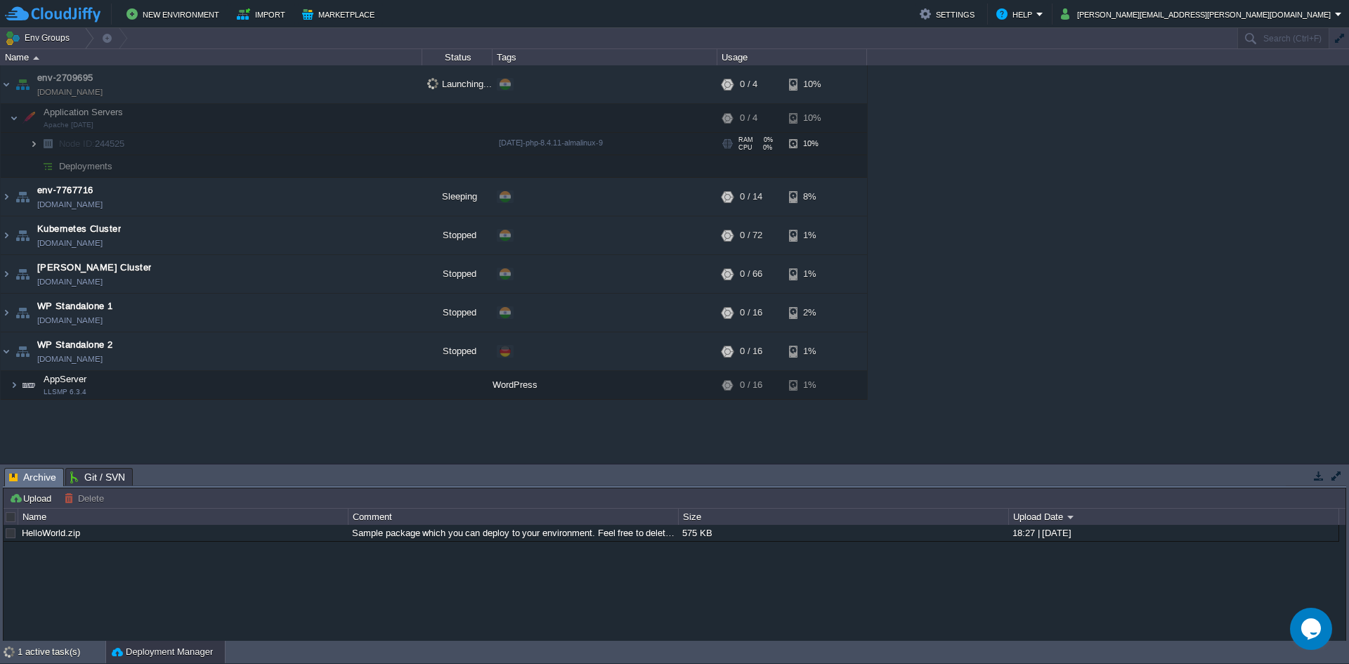
click at [32, 150] on img at bounding box center [33, 144] width 8 height 22
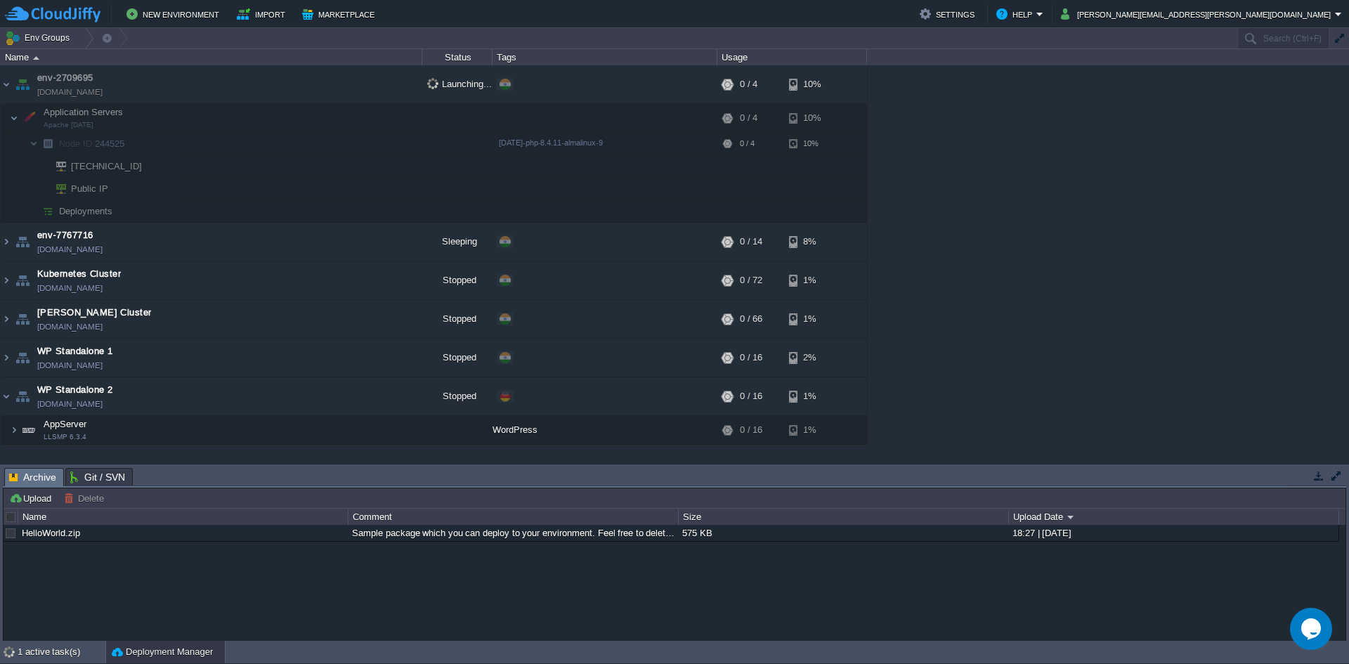
click at [105, 189] on span "Public IP" at bounding box center [90, 189] width 41 height 22
click at [407, 190] on button "button" at bounding box center [408, 188] width 13 height 13
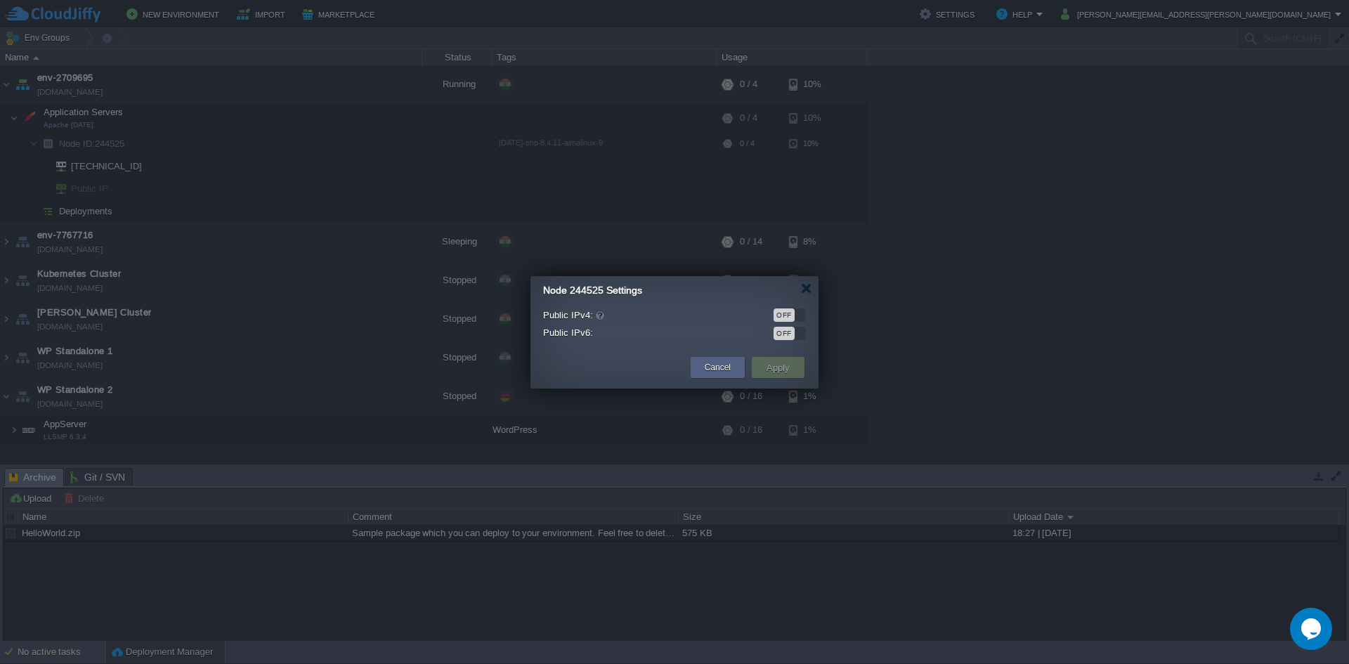
click at [788, 313] on div "OFF" at bounding box center [783, 314] width 21 height 13
click at [790, 368] on button "Apply" at bounding box center [778, 367] width 32 height 17
